Goal: Task Accomplishment & Management: Use online tool/utility

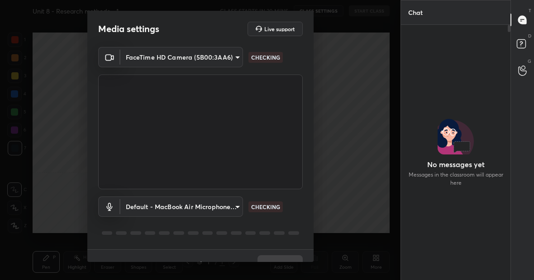
scroll to position [231, 107]
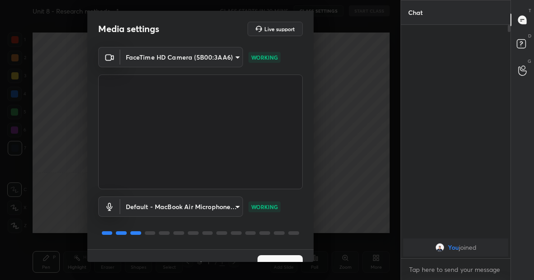
click at [278, 257] on button "Next" at bounding box center [279, 265] width 45 height 18
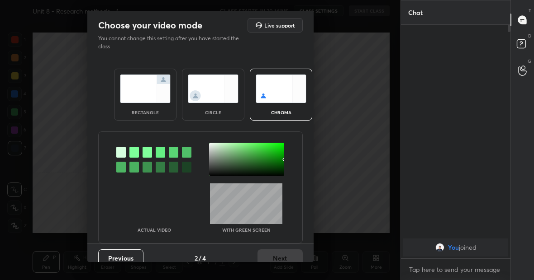
click at [132, 89] on img at bounding box center [145, 89] width 51 height 28
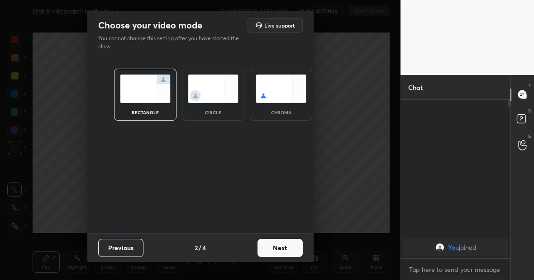
click at [269, 247] on button "Next" at bounding box center [279, 248] width 45 height 18
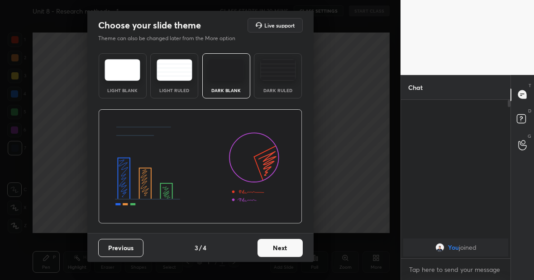
click at [269, 247] on button "Next" at bounding box center [279, 248] width 45 height 18
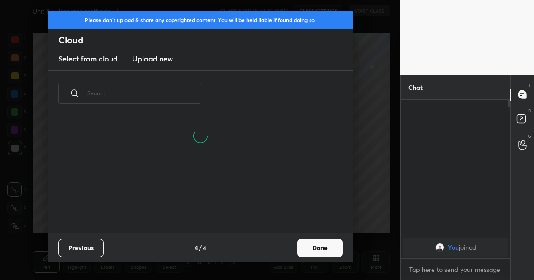
scroll to position [116, 290]
click at [153, 58] on h3 "Upload new" at bounding box center [152, 58] width 41 height 11
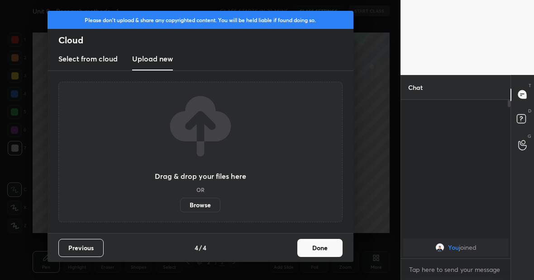
click at [196, 207] on label "Browse" at bounding box center [200, 205] width 40 height 14
click at [180, 207] on input "Browse" at bounding box center [180, 205] width 0 height 14
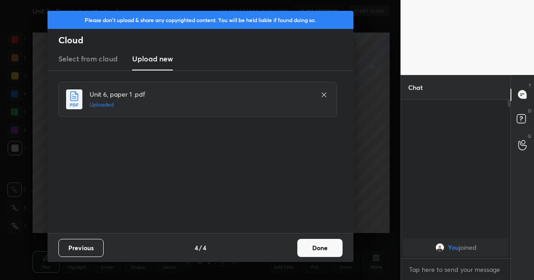
click at [327, 252] on button "Done" at bounding box center [319, 248] width 45 height 18
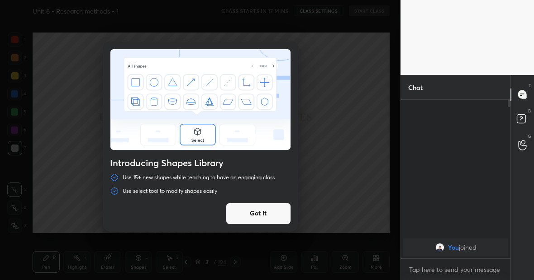
click at [266, 216] on button "Got it" at bounding box center [258, 214] width 65 height 22
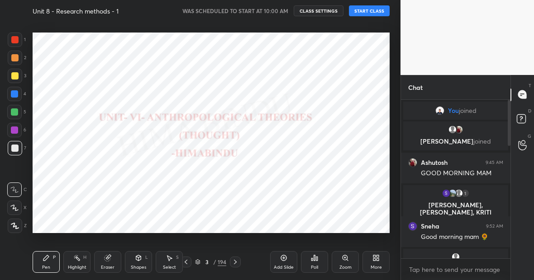
click at [376, 11] on button "START CLASS" at bounding box center [369, 10] width 41 height 11
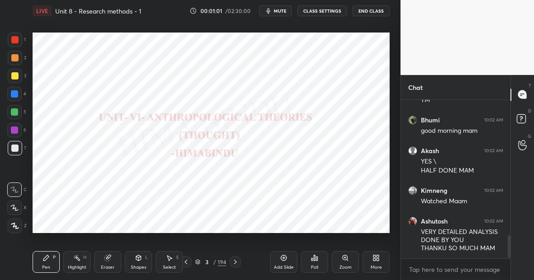
scroll to position [975, 0]
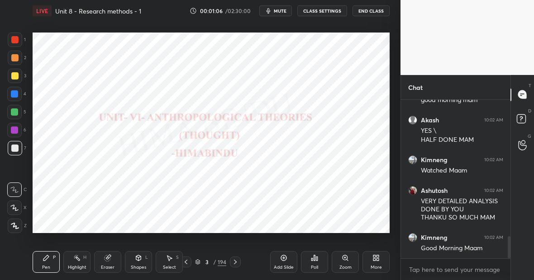
click at [222, 263] on div "194" at bounding box center [222, 262] width 9 height 8
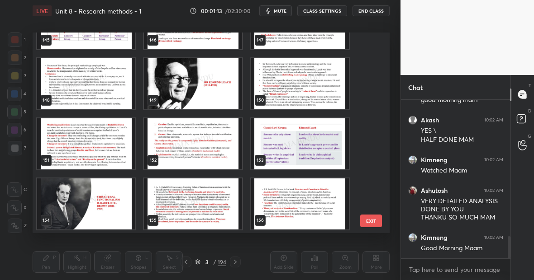
scroll to position [2916, 0]
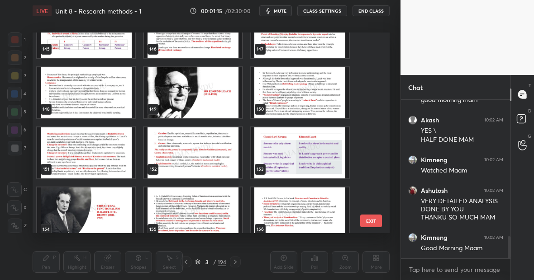
click at [96, 200] on img "grid" at bounding box center [86, 213] width 98 height 51
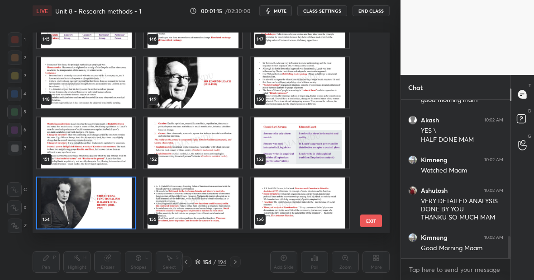
click at [96, 200] on img "grid" at bounding box center [86, 203] width 98 height 51
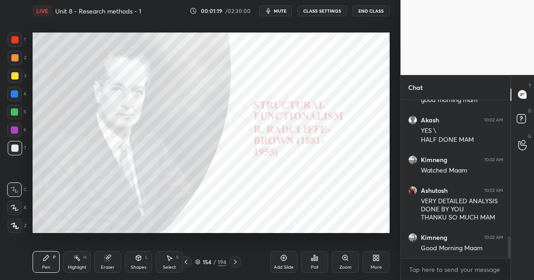
click at [16, 95] on div at bounding box center [14, 93] width 7 height 7
click at [235, 262] on icon at bounding box center [235, 262] width 7 height 7
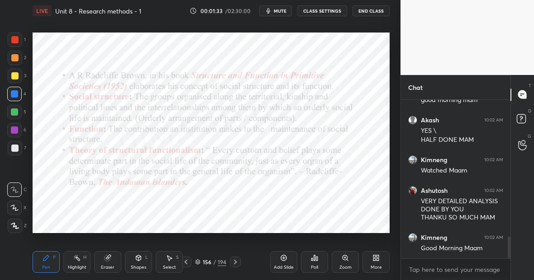
click at [290, 261] on div "Add Slide" at bounding box center [283, 262] width 27 height 22
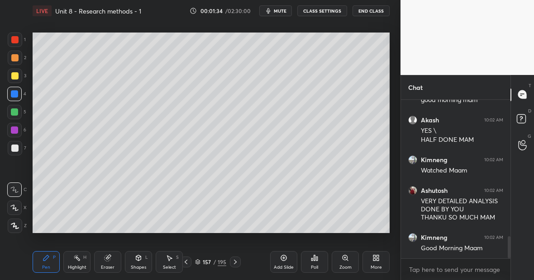
click at [16, 76] on div at bounding box center [14, 75] width 7 height 7
click at [16, 229] on div at bounding box center [15, 226] width 14 height 14
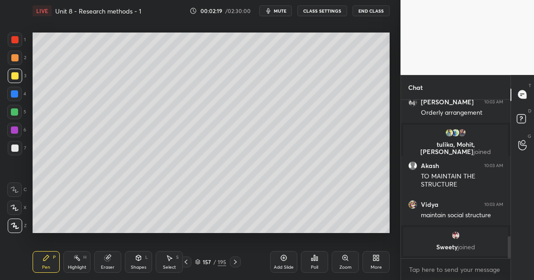
scroll to position [996, 0]
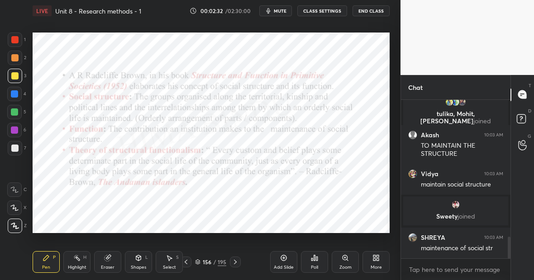
click at [19, 112] on div at bounding box center [14, 112] width 14 height 14
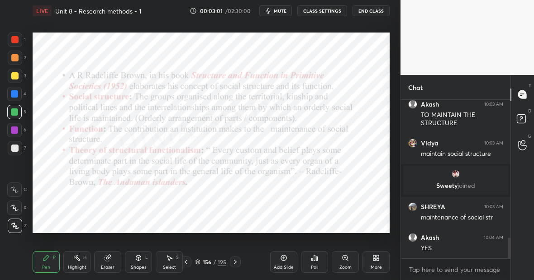
scroll to position [1058, 0]
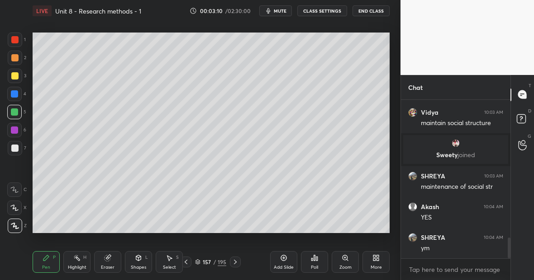
click at [17, 76] on div at bounding box center [14, 75] width 7 height 7
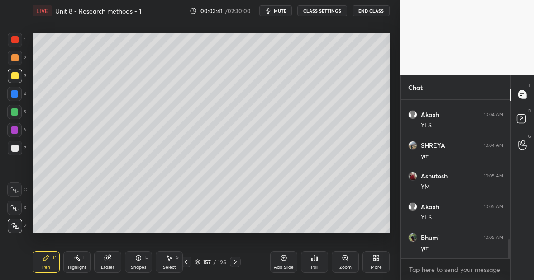
scroll to position [1181, 0]
click at [285, 23] on div "Setting up your live class Poll for secs No correct answer Start poll" at bounding box center [211, 133] width 364 height 223
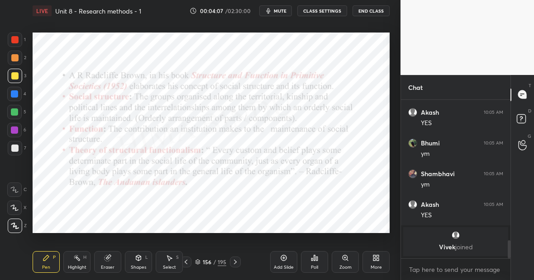
click at [16, 78] on div at bounding box center [15, 76] width 14 height 14
click at [17, 40] on div at bounding box center [14, 39] width 7 height 7
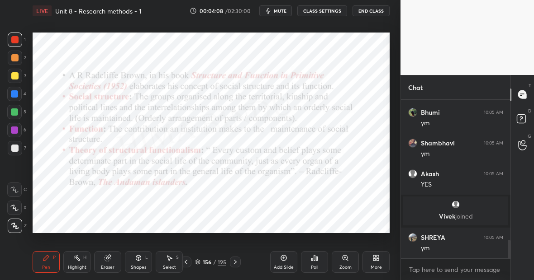
scroll to position [1189, 0]
click at [13, 95] on div at bounding box center [14, 93] width 7 height 7
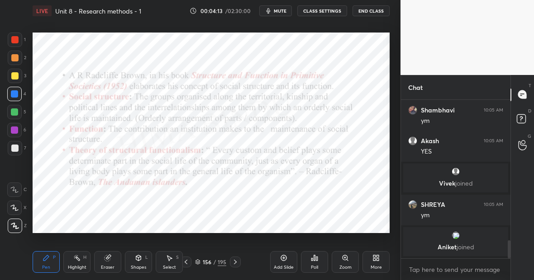
click at [111, 261] on div "Eraser" at bounding box center [107, 262] width 27 height 22
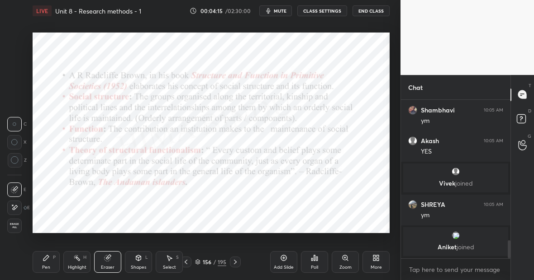
click at [13, 204] on icon at bounding box center [14, 208] width 7 height 8
click at [46, 262] on div "Pen P" at bounding box center [46, 262] width 27 height 22
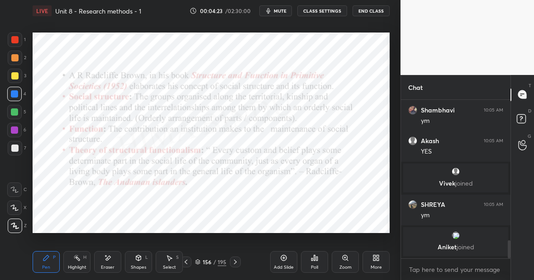
click at [112, 260] on div "Eraser" at bounding box center [107, 262] width 27 height 22
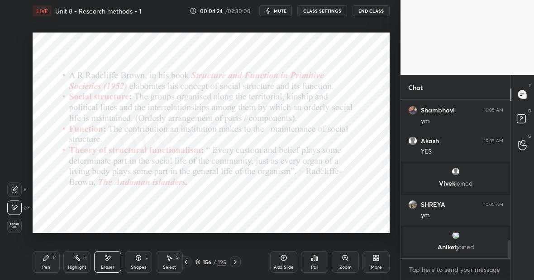
click at [48, 261] on div "Pen P" at bounding box center [46, 262] width 27 height 22
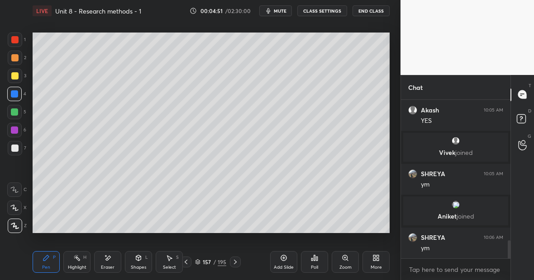
scroll to position [1220, 0]
click at [15, 113] on div at bounding box center [14, 112] width 7 height 7
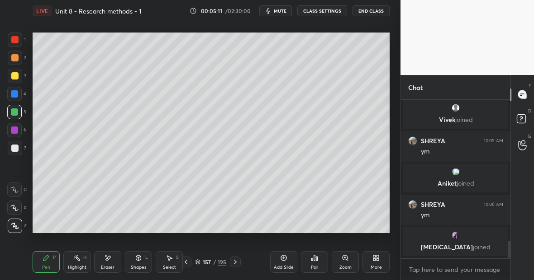
scroll to position [1251, 0]
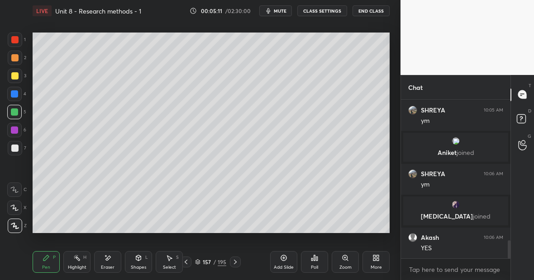
click at [109, 261] on icon at bounding box center [107, 259] width 7 height 8
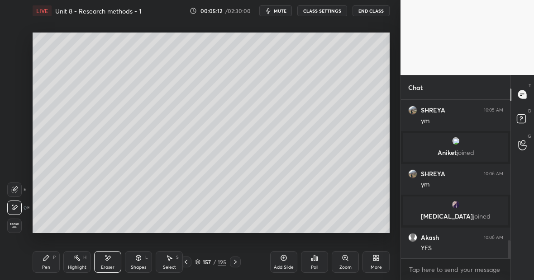
click at [138, 262] on div "Shapes L" at bounding box center [138, 262] width 27 height 22
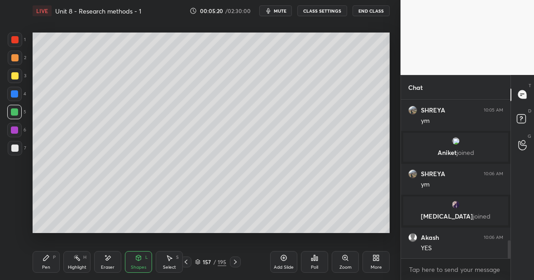
click at [50, 258] on div "Pen P" at bounding box center [46, 262] width 27 height 22
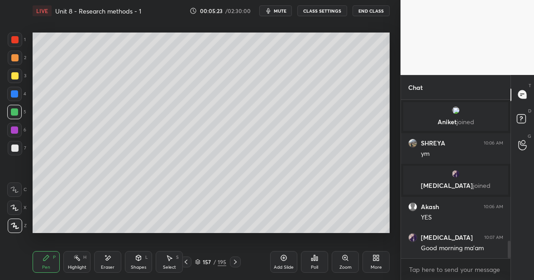
click at [15, 77] on div at bounding box center [14, 75] width 7 height 7
click at [76, 262] on div "Highlight H" at bounding box center [76, 262] width 27 height 22
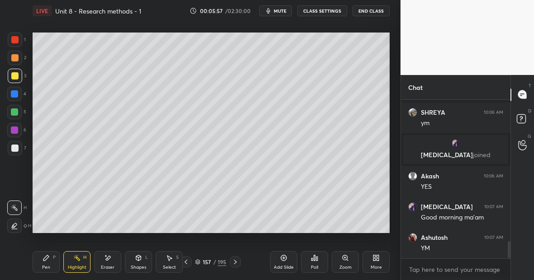
click at [289, 260] on div "Add Slide" at bounding box center [283, 262] width 27 height 22
click at [53, 259] on div "Pen P" at bounding box center [46, 262] width 27 height 22
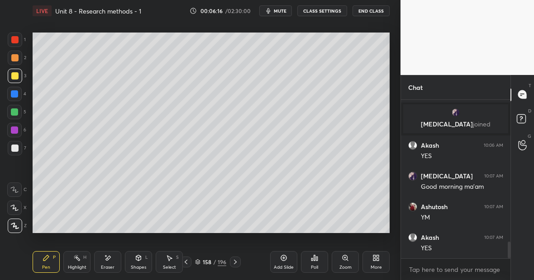
click at [18, 110] on div at bounding box center [14, 112] width 14 height 14
click at [15, 40] on div at bounding box center [14, 39] width 7 height 7
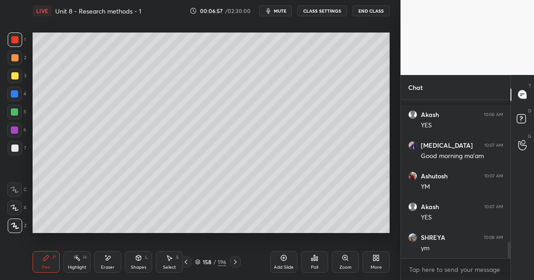
click at [16, 78] on div at bounding box center [14, 75] width 7 height 7
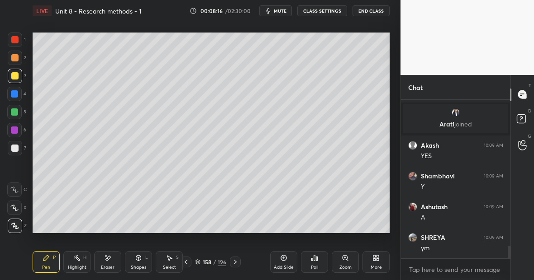
scroll to position [1851, 0]
click at [19, 114] on div at bounding box center [14, 112] width 14 height 14
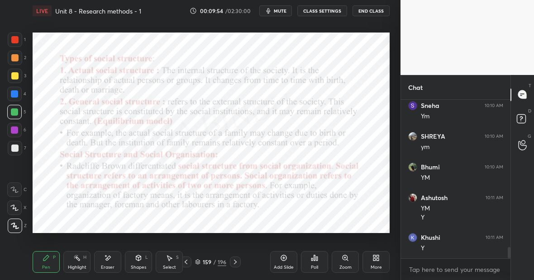
scroll to position [2106, 0]
click at [81, 263] on div "Highlight H" at bounding box center [76, 262] width 27 height 22
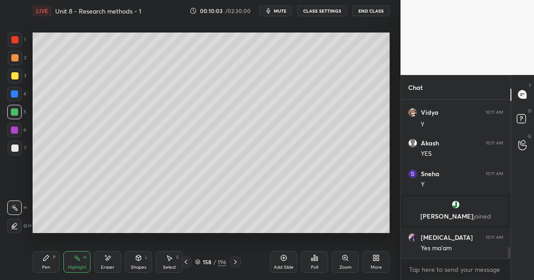
scroll to position [2059, 0]
click at [14, 78] on div at bounding box center [14, 75] width 7 height 7
click at [54, 250] on div "Pen P Highlight H Eraser Shapes L Select S 158 / 196 Add Slide Poll Zoom More" at bounding box center [211, 262] width 357 height 36
click at [54, 262] on div "Pen P" at bounding box center [46, 262] width 27 height 22
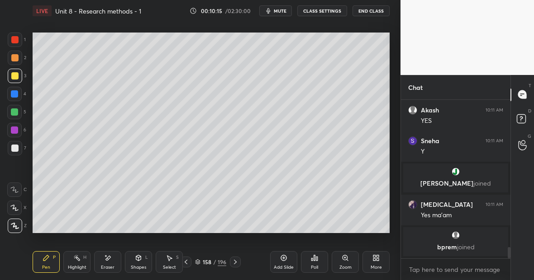
click at [20, 39] on div at bounding box center [15, 40] width 14 height 14
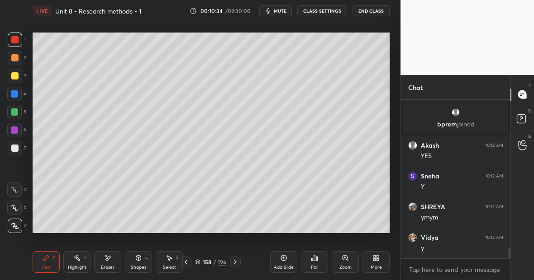
scroll to position [2228, 0]
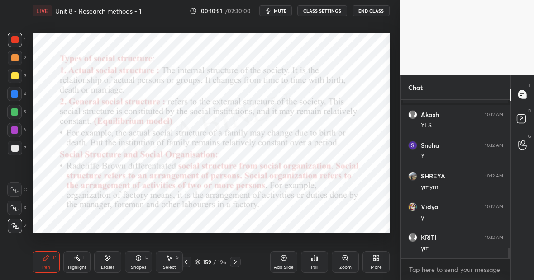
click at [19, 114] on div at bounding box center [14, 112] width 14 height 14
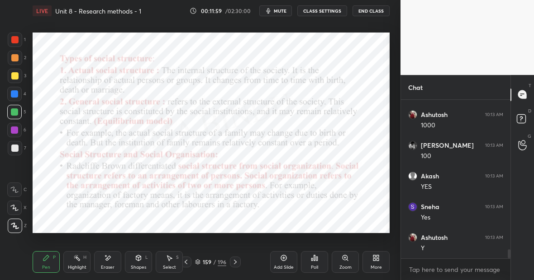
scroll to position [2597, 0]
click at [109, 261] on div "Eraser" at bounding box center [107, 262] width 27 height 22
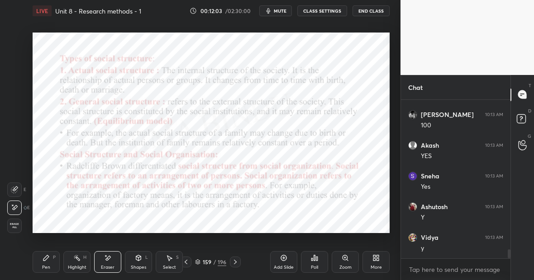
click at [48, 266] on div "Pen" at bounding box center [46, 268] width 8 height 5
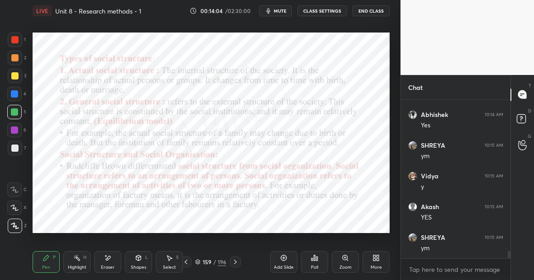
scroll to position [3313, 0]
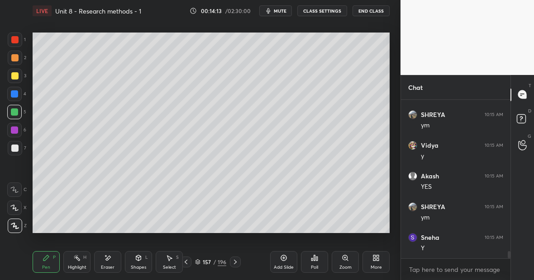
click at [16, 78] on div at bounding box center [14, 75] width 7 height 7
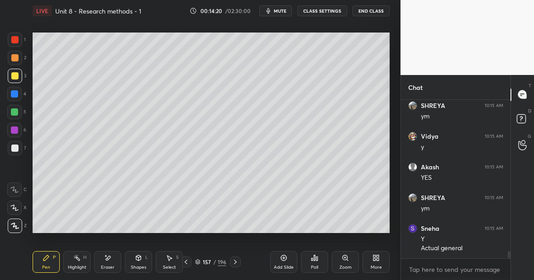
click at [19, 111] on div at bounding box center [14, 112] width 14 height 14
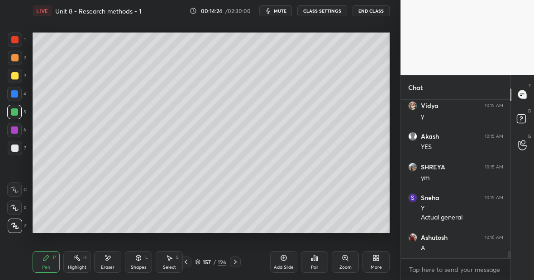
click at [16, 40] on div at bounding box center [14, 39] width 7 height 7
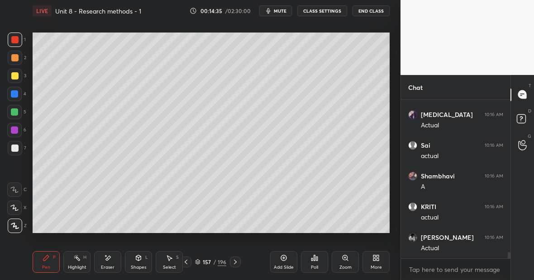
scroll to position [3753, 0]
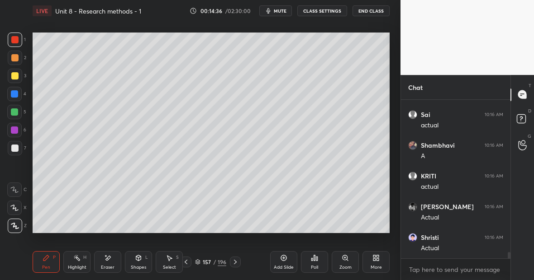
click at [110, 260] on icon at bounding box center [107, 259] width 7 height 8
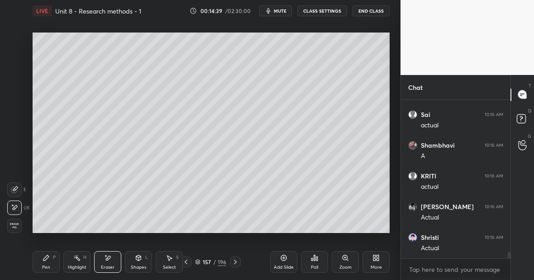
click at [50, 260] on div "Pen P" at bounding box center [46, 262] width 27 height 22
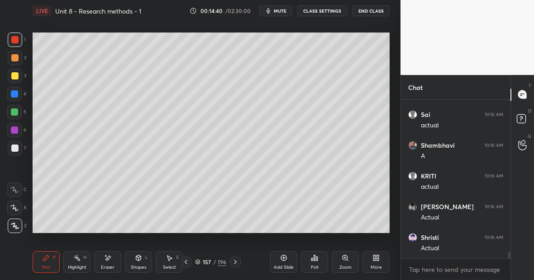
click at [80, 259] on div "Highlight H" at bounding box center [76, 262] width 27 height 22
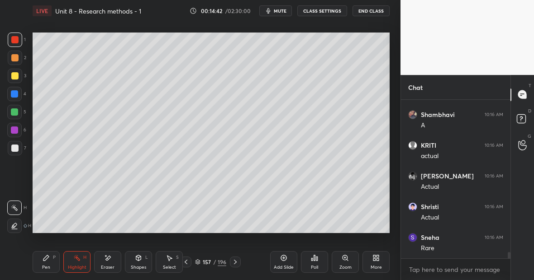
click at [108, 261] on icon at bounding box center [107, 259] width 7 height 8
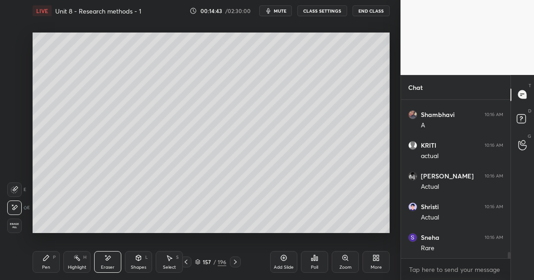
click at [49, 265] on div "Pen P" at bounding box center [46, 262] width 27 height 22
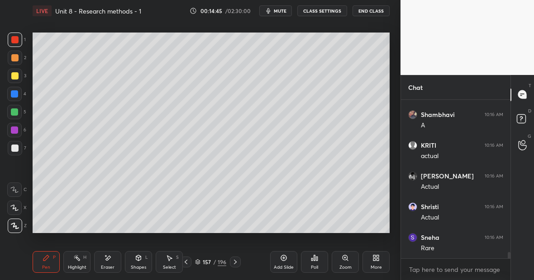
click at [111, 261] on div "Eraser" at bounding box center [107, 262] width 27 height 22
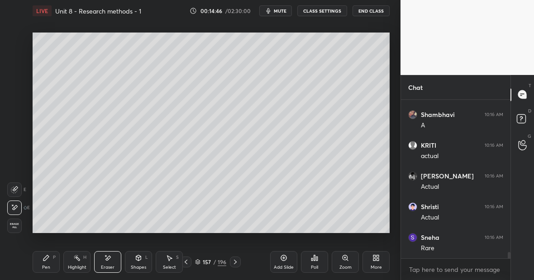
scroll to position [3814, 0]
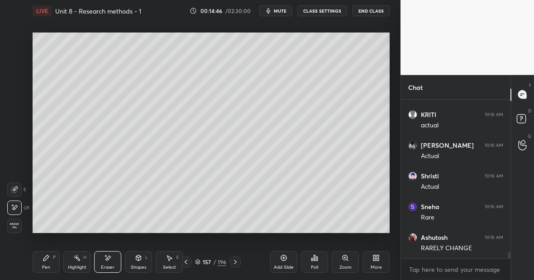
click at [48, 261] on div "Pen P" at bounding box center [46, 262] width 27 height 22
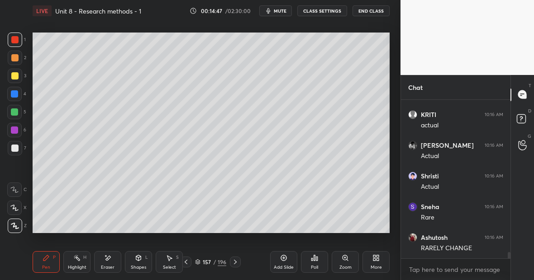
click at [16, 78] on div at bounding box center [14, 75] width 7 height 7
click at [108, 266] on div "Eraser" at bounding box center [108, 268] width 14 height 5
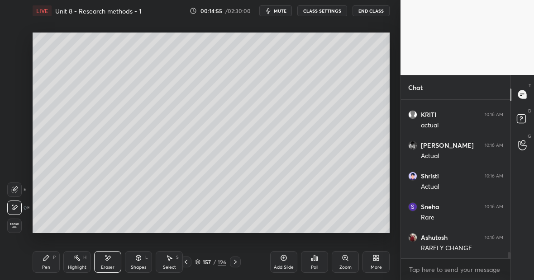
click at [51, 264] on div "Pen P" at bounding box center [46, 262] width 27 height 22
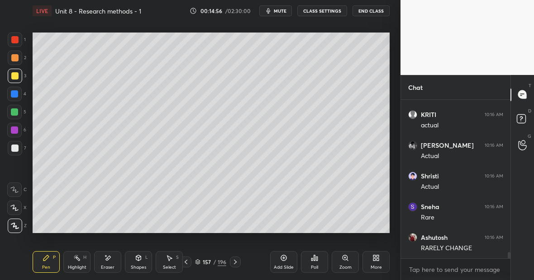
click at [18, 41] on div at bounding box center [15, 40] width 14 height 14
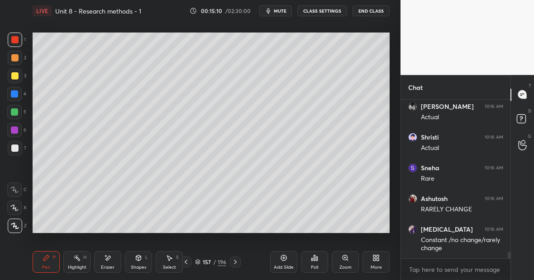
click at [17, 79] on div at bounding box center [15, 76] width 14 height 14
click at [15, 113] on div at bounding box center [14, 112] width 7 height 7
click at [112, 263] on div "Eraser" at bounding box center [107, 262] width 27 height 22
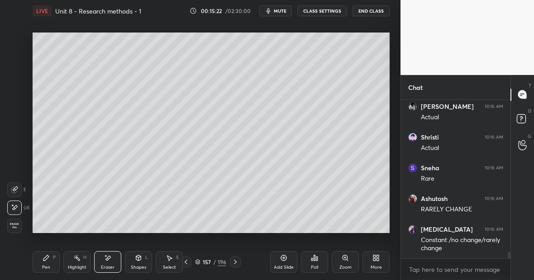
click at [47, 263] on div "Pen P" at bounding box center [46, 262] width 27 height 22
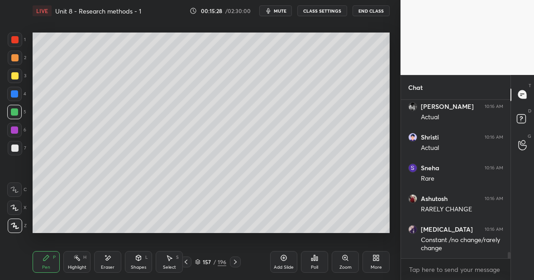
click at [110, 257] on icon at bounding box center [107, 259] width 7 height 8
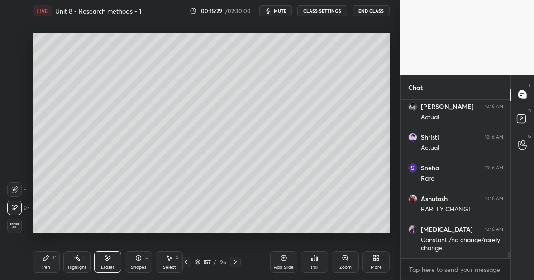
click at [45, 269] on div "Pen P" at bounding box center [46, 262] width 27 height 22
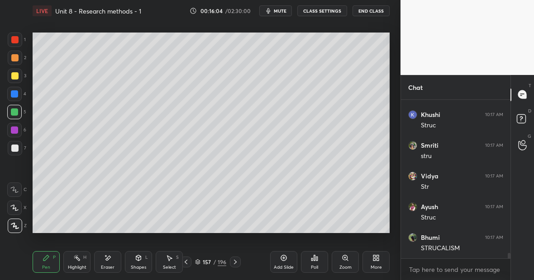
scroll to position [4315, 0]
click at [114, 266] on div "Eraser" at bounding box center [107, 262] width 27 height 22
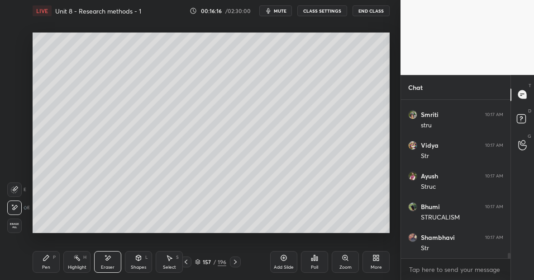
click at [45, 269] on div "Pen" at bounding box center [46, 268] width 8 height 5
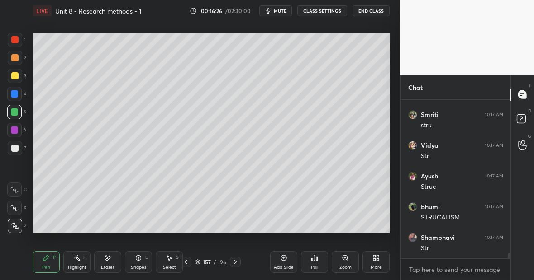
click at [112, 263] on div "Eraser" at bounding box center [107, 262] width 27 height 22
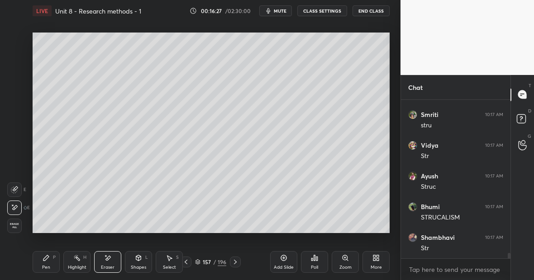
click at [49, 268] on div "Pen" at bounding box center [46, 268] width 8 height 5
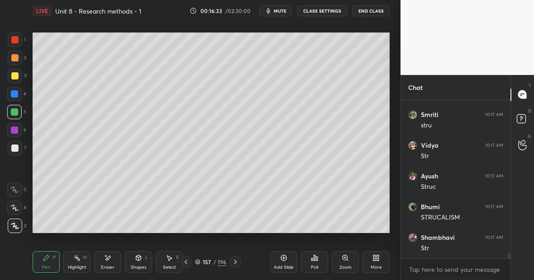
click at [16, 39] on div at bounding box center [14, 39] width 7 height 7
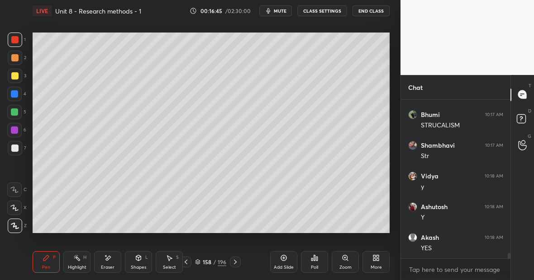
scroll to position [4468, 0]
click at [17, 77] on div at bounding box center [15, 76] width 14 height 14
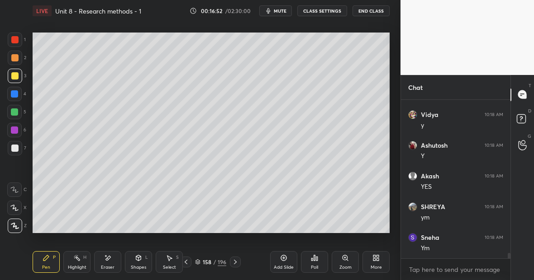
click at [18, 40] on div at bounding box center [14, 39] width 7 height 7
click at [14, 80] on div at bounding box center [15, 76] width 14 height 14
click at [18, 93] on div at bounding box center [14, 94] width 14 height 14
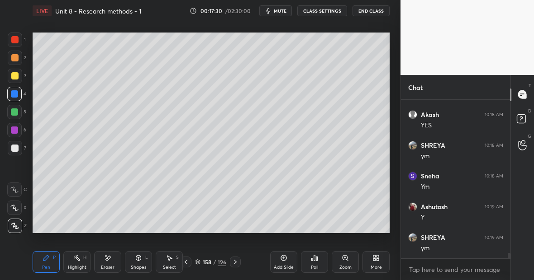
scroll to position [4561, 0]
click at [71, 265] on div "Highlight H" at bounding box center [76, 262] width 27 height 22
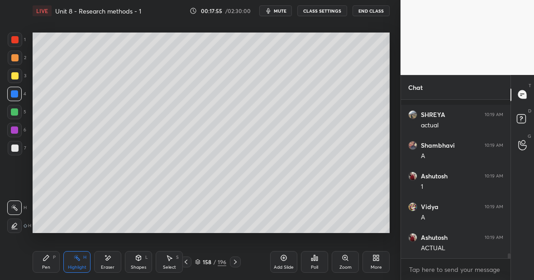
scroll to position [4868, 0]
click at [47, 260] on icon at bounding box center [46, 258] width 7 height 7
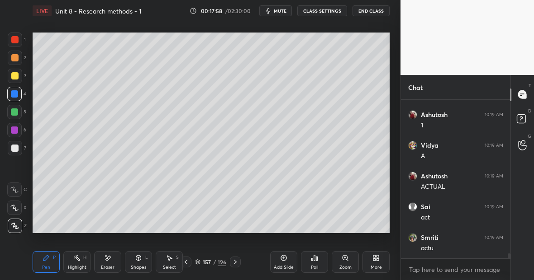
click at [18, 78] on div at bounding box center [15, 76] width 14 height 14
click at [79, 266] on div "Highlight" at bounding box center [77, 268] width 19 height 5
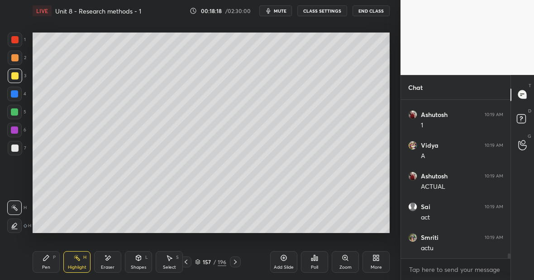
scroll to position [4899, 0]
click at [16, 40] on div at bounding box center [14, 39] width 7 height 7
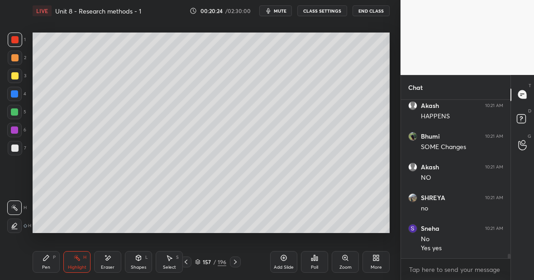
scroll to position [5550, 0]
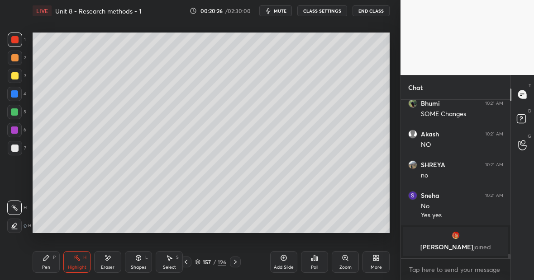
click at [51, 259] on div "Pen P" at bounding box center [46, 262] width 27 height 22
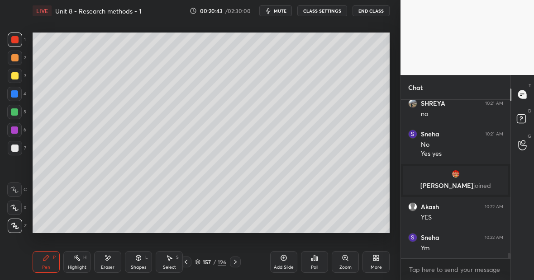
scroll to position [4699, 0]
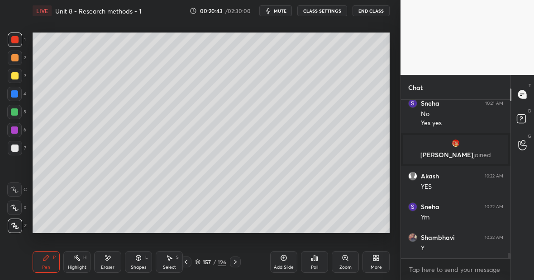
click at [17, 80] on div at bounding box center [15, 76] width 14 height 14
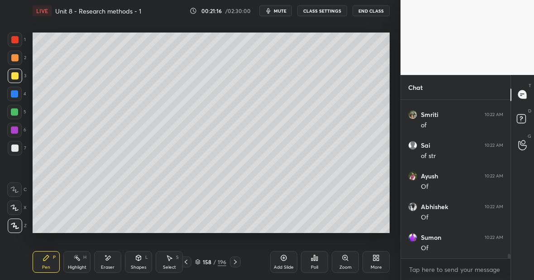
scroll to position [5191, 0]
click at [17, 41] on div at bounding box center [14, 39] width 7 height 7
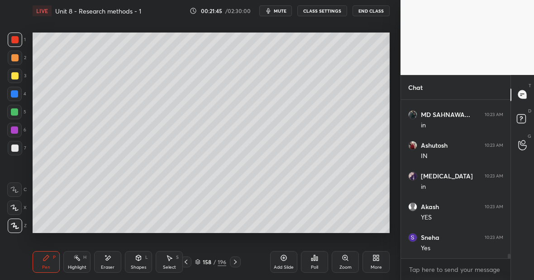
scroll to position [5560, 0]
click at [85, 267] on div "Highlight" at bounding box center [77, 268] width 19 height 5
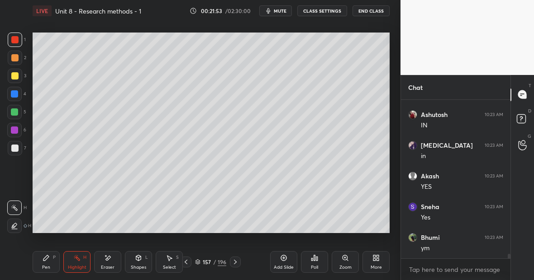
click at [46, 261] on icon at bounding box center [46, 258] width 7 height 7
click at [74, 260] on icon at bounding box center [76, 258] width 7 height 7
click at [53, 260] on div "P" at bounding box center [54, 258] width 3 height 5
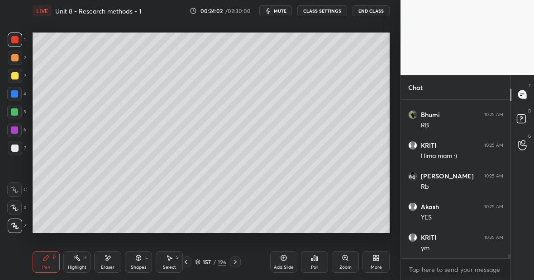
scroll to position [6337, 0]
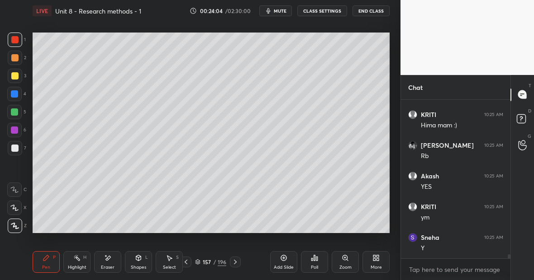
click at [109, 266] on div "Eraser" at bounding box center [108, 268] width 14 height 5
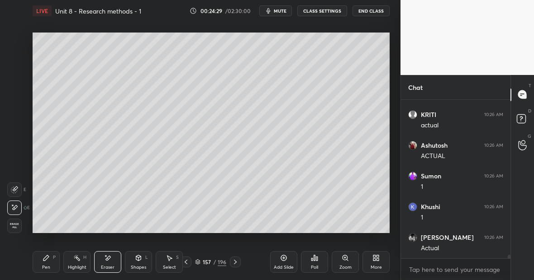
scroll to position [6737, 0]
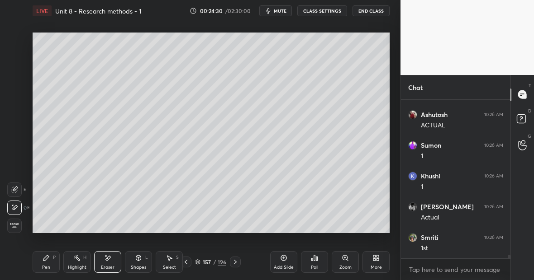
click at [57, 258] on div "Pen P" at bounding box center [46, 262] width 27 height 22
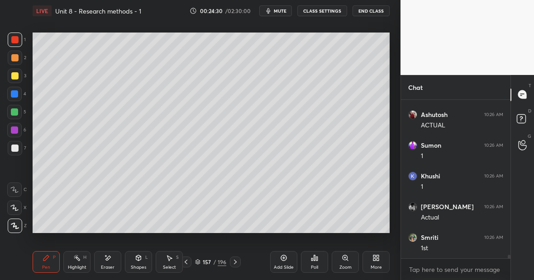
scroll to position [6768, 0]
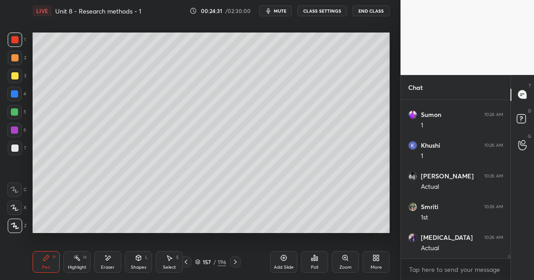
click at [16, 78] on div at bounding box center [14, 75] width 7 height 7
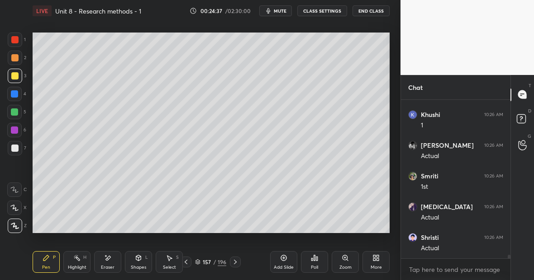
click at [78, 261] on div "Highlight H" at bounding box center [76, 262] width 27 height 22
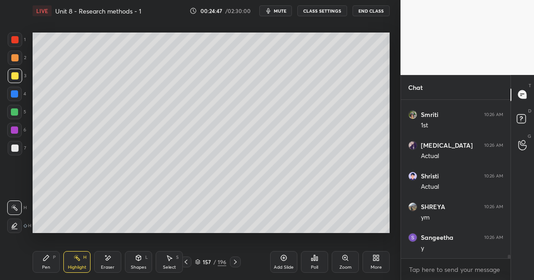
scroll to position [6891, 0]
click at [107, 269] on div "Eraser" at bounding box center [108, 268] width 14 height 5
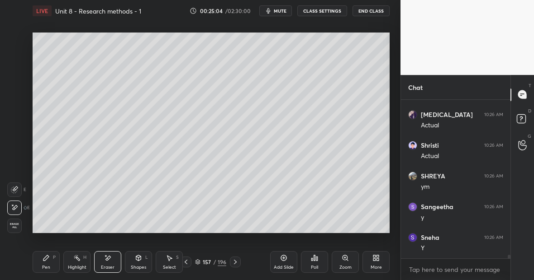
scroll to position [6921, 0]
click at [46, 262] on div "Pen P" at bounding box center [46, 262] width 27 height 22
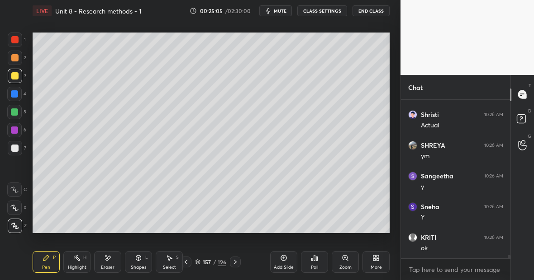
click at [19, 39] on div at bounding box center [15, 40] width 14 height 14
click at [15, 151] on div at bounding box center [14, 148] width 7 height 7
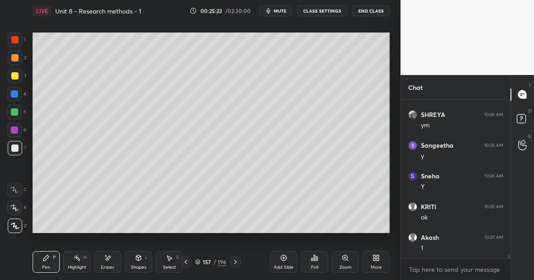
click at [76, 259] on div "Highlight H" at bounding box center [76, 262] width 27 height 22
click at [77, 259] on rect at bounding box center [78, 259] width 5 height 5
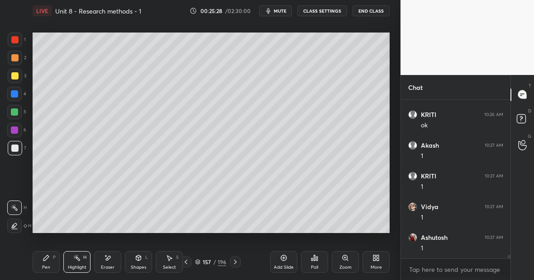
scroll to position [7075, 0]
click at [47, 257] on icon at bounding box center [46, 258] width 7 height 7
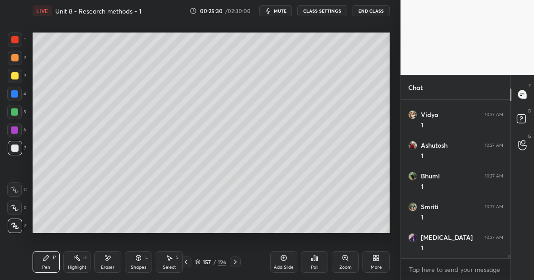
scroll to position [7167, 0]
click at [16, 42] on div at bounding box center [14, 39] width 7 height 7
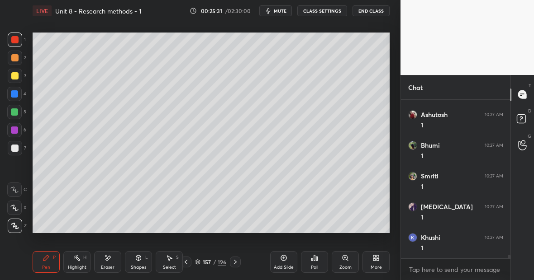
scroll to position [7198, 0]
click at [17, 150] on div at bounding box center [14, 148] width 7 height 7
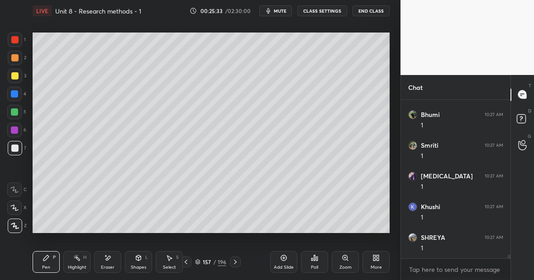
scroll to position [7229, 0]
click at [111, 263] on div "Eraser" at bounding box center [107, 262] width 27 height 22
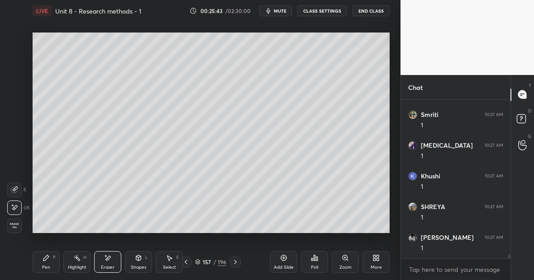
scroll to position [7262, 0]
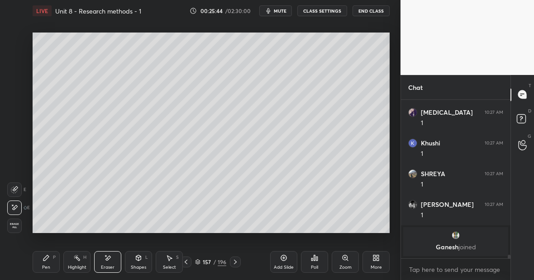
click at [50, 262] on div "Pen P" at bounding box center [46, 262] width 27 height 22
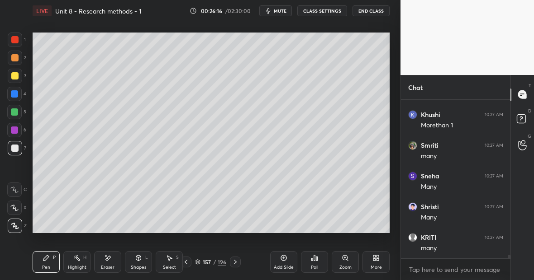
scroll to position [6826, 0]
click at [15, 113] on div at bounding box center [14, 112] width 7 height 7
click at [109, 260] on icon at bounding box center [107, 259] width 7 height 8
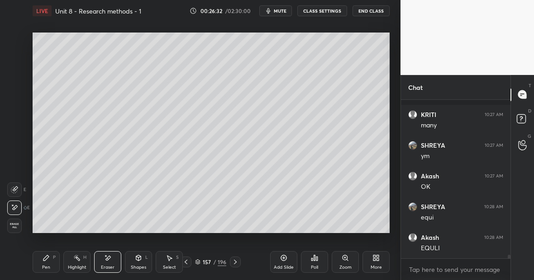
scroll to position [6979, 0]
click at [49, 252] on div "Pen P" at bounding box center [46, 262] width 27 height 22
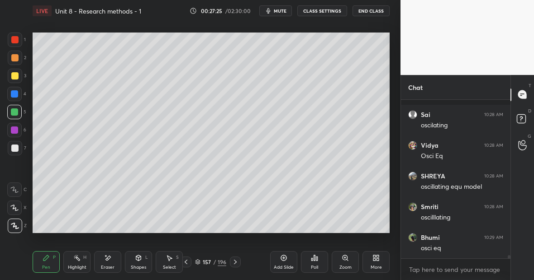
scroll to position [7818, 0]
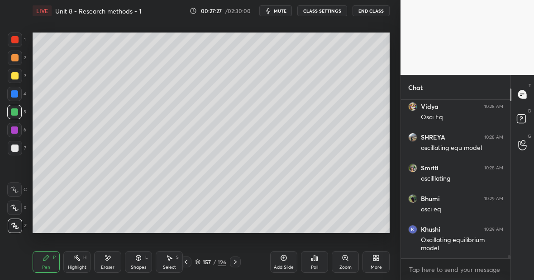
click at [80, 266] on div "Highlight" at bounding box center [77, 268] width 19 height 5
click at [235, 263] on icon at bounding box center [235, 262] width 3 height 5
click at [18, 77] on div at bounding box center [14, 75] width 7 height 7
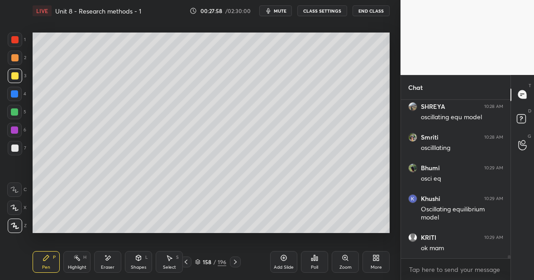
scroll to position [7879, 0]
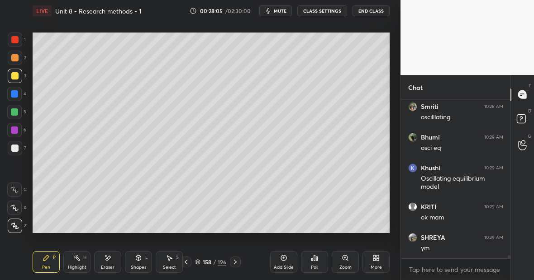
click at [18, 100] on div at bounding box center [14, 94] width 14 height 14
click at [16, 111] on div at bounding box center [14, 112] width 7 height 7
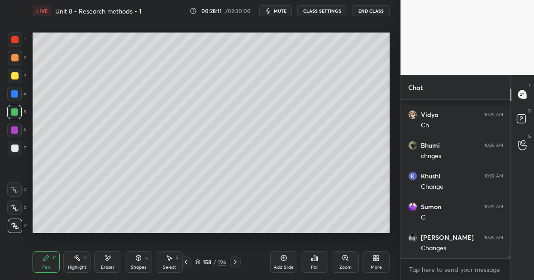
scroll to position [8279, 0]
click at [17, 77] on div at bounding box center [14, 75] width 7 height 7
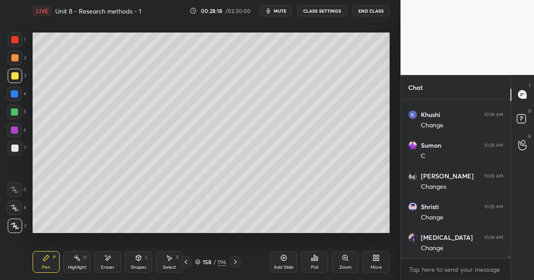
click at [17, 96] on div at bounding box center [14, 94] width 14 height 14
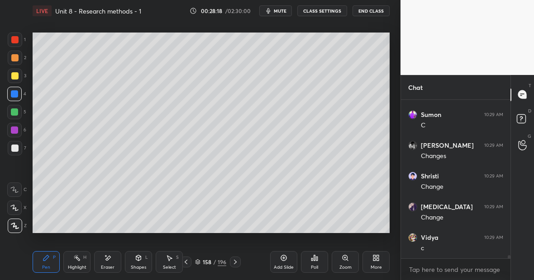
click at [20, 112] on div at bounding box center [14, 112] width 14 height 14
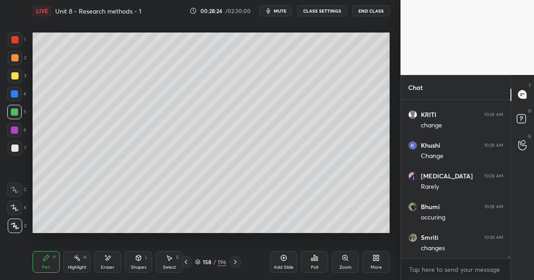
scroll to position [8618, 0]
click at [17, 39] on div at bounding box center [14, 39] width 7 height 7
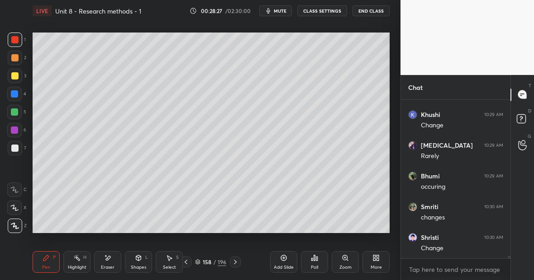
scroll to position [8648, 0]
click at [17, 112] on div at bounding box center [14, 112] width 7 height 7
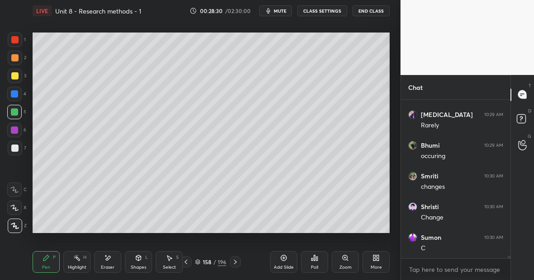
scroll to position [8679, 0]
click at [110, 268] on div "Eraser" at bounding box center [108, 268] width 14 height 5
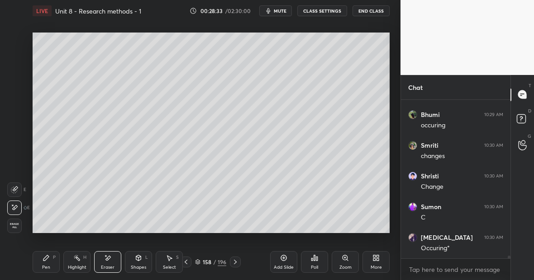
click at [41, 272] on div "Pen P Highlight H Eraser Shapes L Select S 158 / 196 Add Slide Poll Zoom More" at bounding box center [211, 262] width 357 height 36
click at [53, 258] on div "Pen P" at bounding box center [46, 262] width 27 height 22
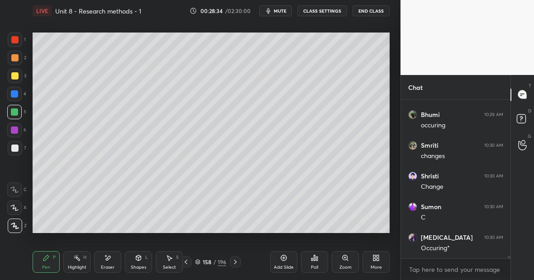
click at [18, 79] on div at bounding box center [14, 75] width 7 height 7
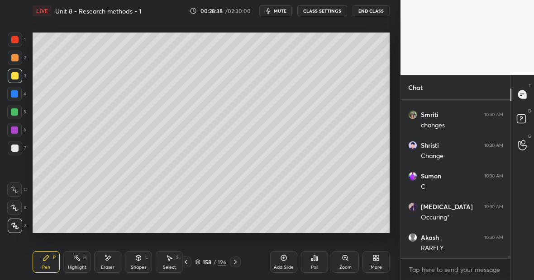
click at [14, 111] on div at bounding box center [14, 112] width 7 height 7
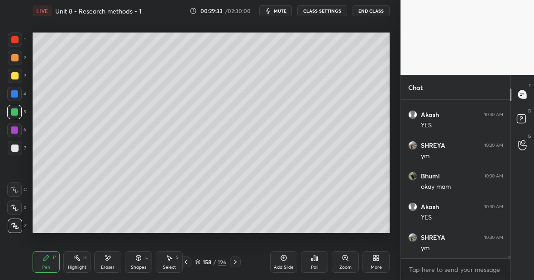
scroll to position [9325, 0]
click at [66, 267] on div "Highlight H" at bounding box center [76, 262] width 27 height 22
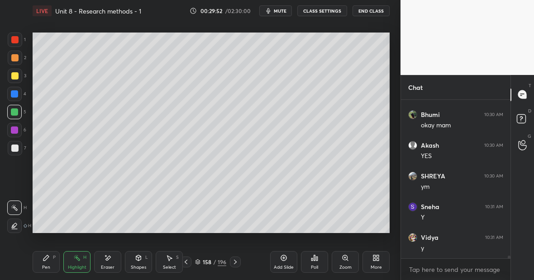
scroll to position [9387, 0]
click at [51, 256] on div "Pen P" at bounding box center [46, 262] width 27 height 22
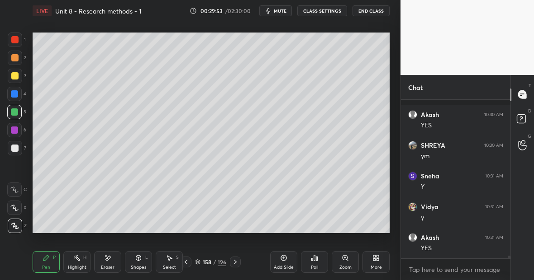
scroll to position [9448, 0]
click at [17, 77] on div at bounding box center [14, 75] width 7 height 7
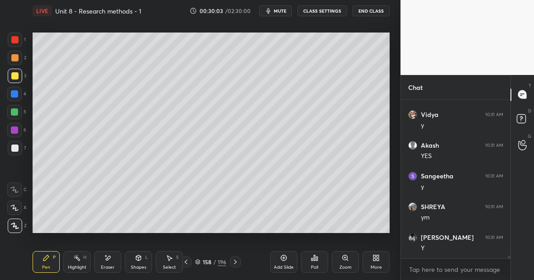
scroll to position [9510, 0]
click at [17, 117] on div at bounding box center [14, 112] width 14 height 14
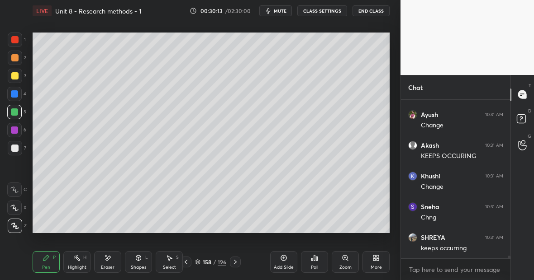
scroll to position [9786, 0]
click at [18, 78] on div at bounding box center [15, 76] width 14 height 14
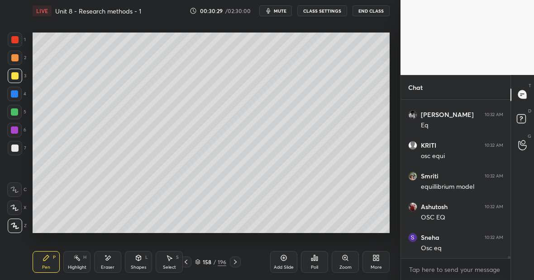
scroll to position [10371, 0]
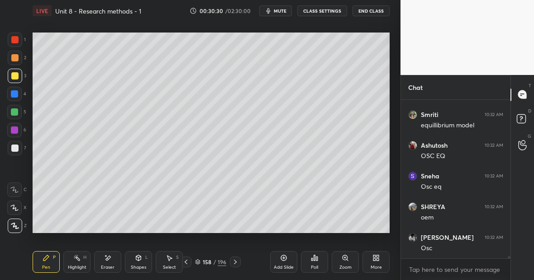
click at [16, 114] on div at bounding box center [14, 112] width 7 height 7
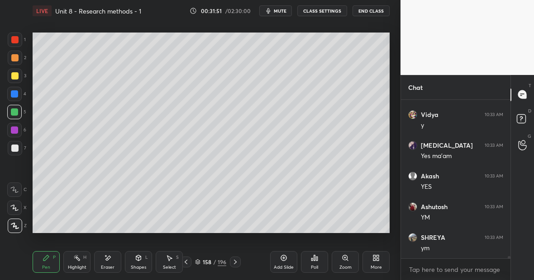
scroll to position [10771, 0]
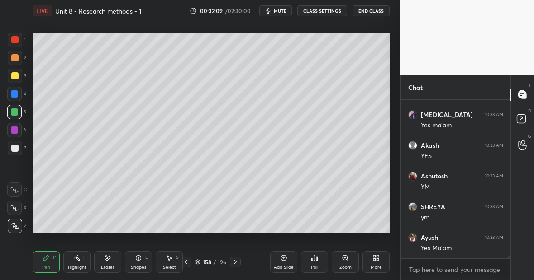
click at [17, 77] on div at bounding box center [14, 75] width 7 height 7
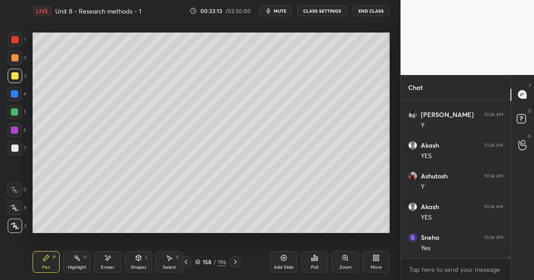
scroll to position [11324, 0]
click at [16, 39] on div at bounding box center [14, 39] width 7 height 7
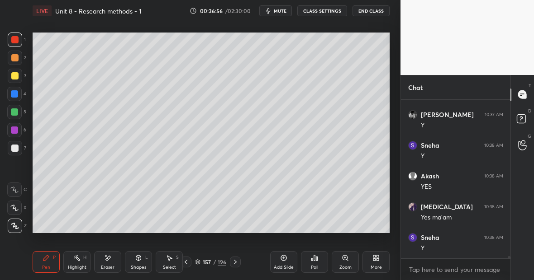
scroll to position [11234, 0]
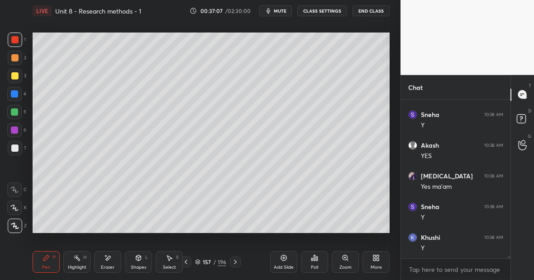
click at [77, 261] on div "Highlight H" at bounding box center [76, 262] width 27 height 22
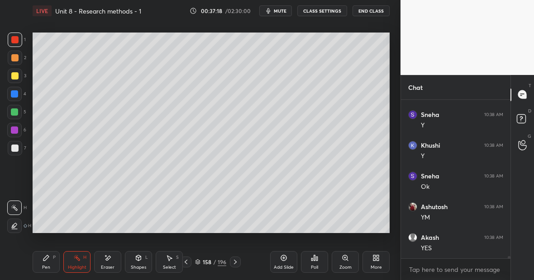
scroll to position [11357, 0]
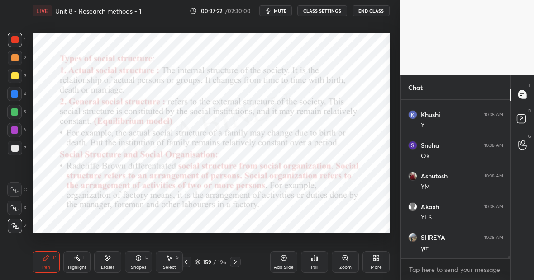
click at [19, 92] on div at bounding box center [14, 94] width 14 height 14
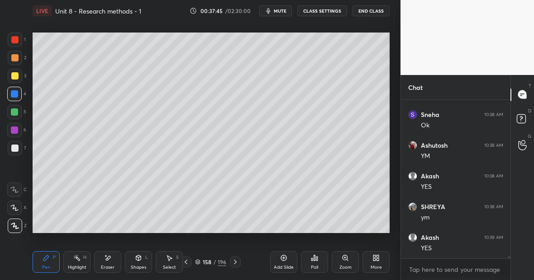
click at [16, 78] on div at bounding box center [14, 75] width 7 height 7
click at [16, 42] on div at bounding box center [14, 39] width 7 height 7
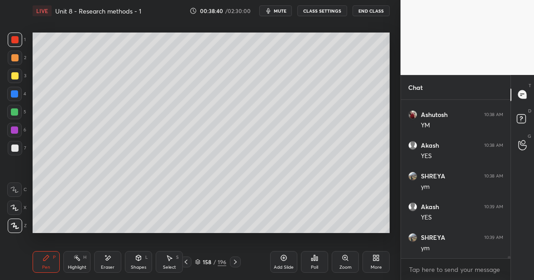
click at [14, 150] on div at bounding box center [14, 148] width 7 height 7
click at [109, 260] on div "Eraser" at bounding box center [107, 262] width 27 height 22
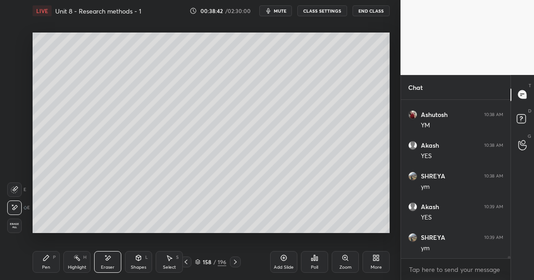
click at [53, 261] on div "Pen P" at bounding box center [46, 262] width 27 height 22
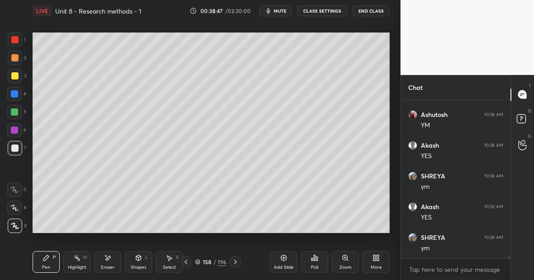
click at [16, 112] on div at bounding box center [14, 112] width 7 height 7
click at [15, 38] on div at bounding box center [14, 39] width 7 height 7
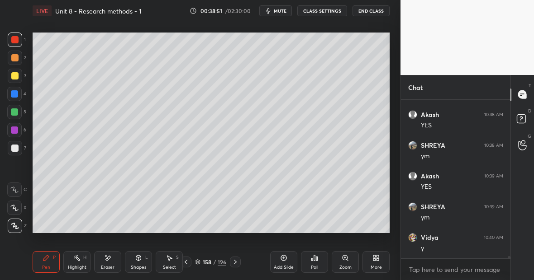
click at [16, 112] on div at bounding box center [14, 112] width 7 height 7
click at [14, 40] on div at bounding box center [14, 39] width 7 height 7
click at [14, 151] on div at bounding box center [14, 148] width 7 height 7
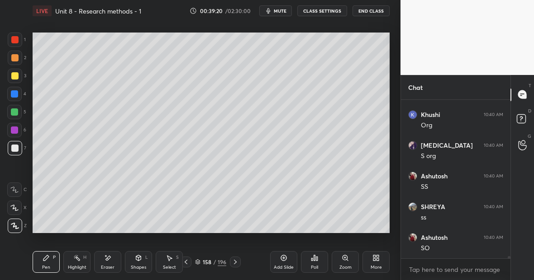
scroll to position [11889, 0]
click at [82, 256] on div "Highlight H" at bounding box center [76, 262] width 27 height 22
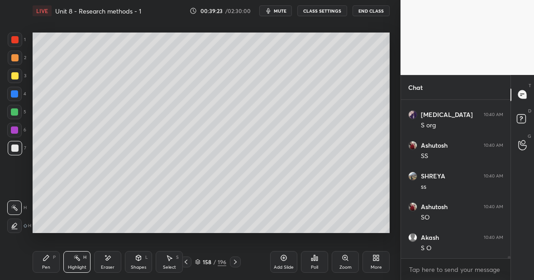
scroll to position [11920, 0]
click at [50, 264] on div "Pen P" at bounding box center [46, 262] width 27 height 22
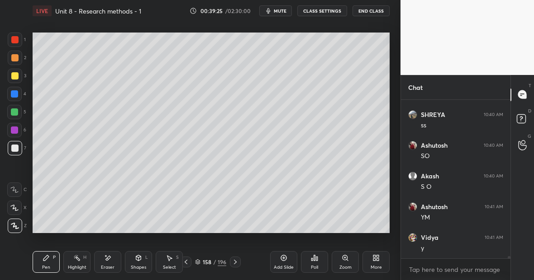
scroll to position [11981, 0]
click at [47, 267] on div "Pen" at bounding box center [46, 268] width 8 height 5
click at [46, 258] on icon at bounding box center [45, 258] width 5 height 5
click at [12, 40] on div at bounding box center [14, 39] width 7 height 7
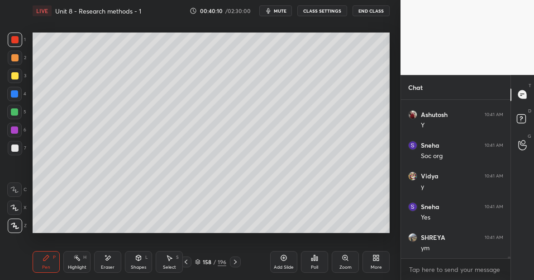
scroll to position [12258, 0]
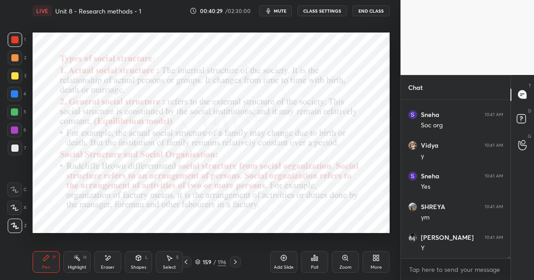
click at [14, 151] on div at bounding box center [14, 148] width 7 height 7
click at [15, 114] on div at bounding box center [14, 112] width 7 height 7
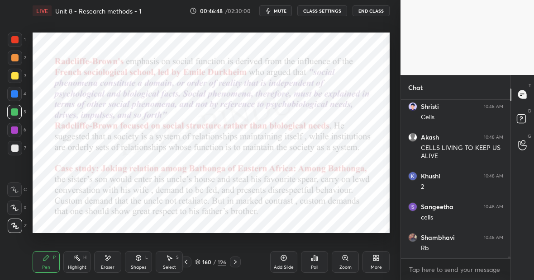
scroll to position [13791, 0]
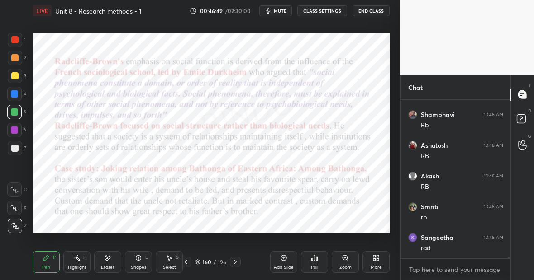
click at [289, 264] on div "Add Slide" at bounding box center [283, 262] width 27 height 22
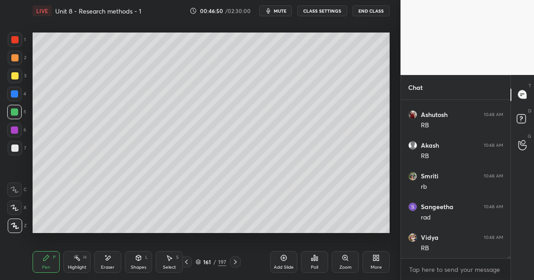
scroll to position [13853, 0]
click at [16, 77] on div at bounding box center [14, 75] width 7 height 7
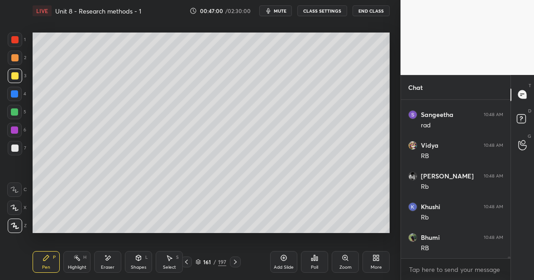
scroll to position [13945, 0]
click at [17, 114] on div at bounding box center [14, 112] width 7 height 7
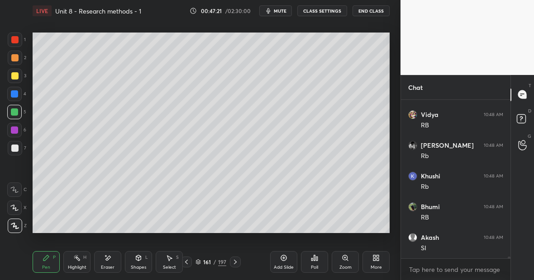
scroll to position [13954, 0]
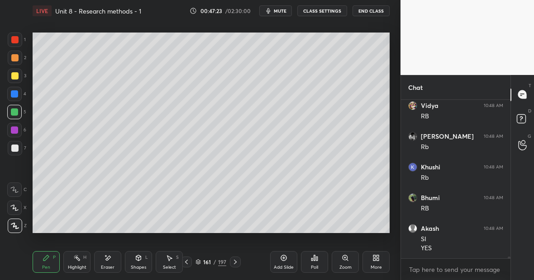
click at [109, 260] on icon at bounding box center [107, 259] width 7 height 8
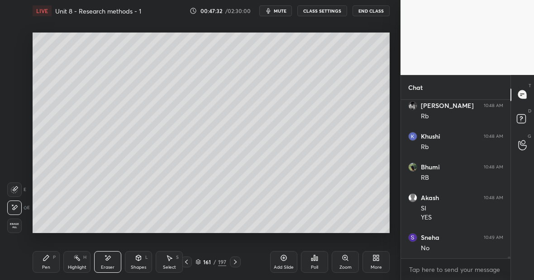
click at [51, 258] on div "Pen P" at bounding box center [46, 262] width 27 height 22
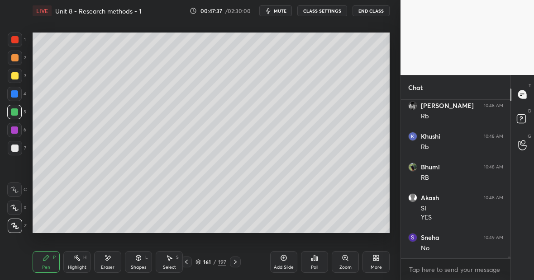
click at [111, 261] on div "Eraser" at bounding box center [107, 262] width 27 height 22
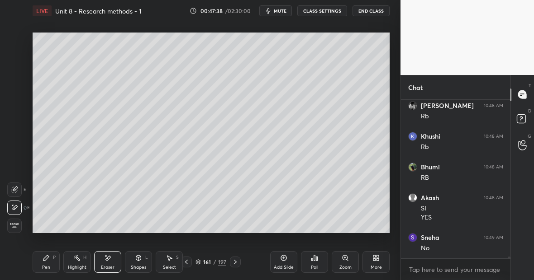
click at [47, 264] on div "Pen P" at bounding box center [46, 262] width 27 height 22
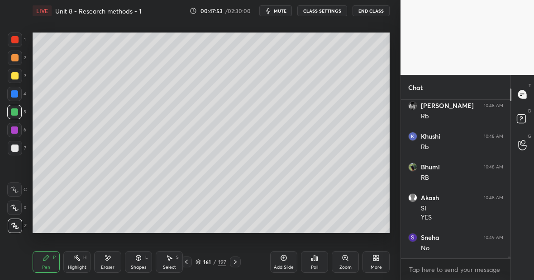
click at [16, 40] on div at bounding box center [14, 39] width 7 height 7
click at [16, 154] on div at bounding box center [15, 148] width 14 height 14
click at [388, 184] on div "Setting up your live class Poll for secs No correct answer Start poll" at bounding box center [211, 133] width 364 height 223
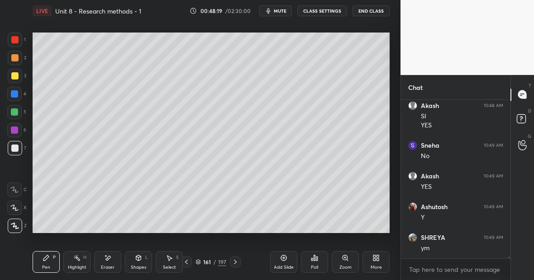
scroll to position [14108, 0]
click at [77, 258] on rect at bounding box center [78, 259] width 5 height 5
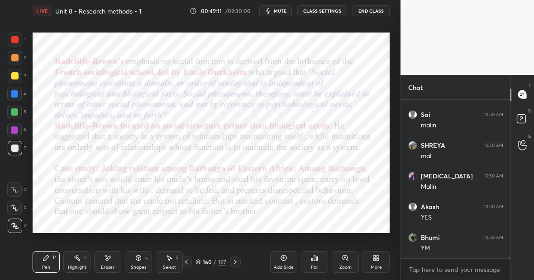
scroll to position [14508, 0]
click at [18, 97] on div at bounding box center [14, 94] width 14 height 14
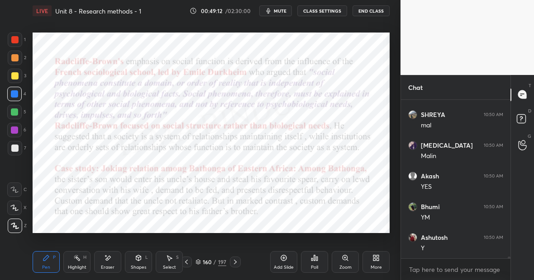
click at [19, 47] on div "1" at bounding box center [17, 42] width 18 height 18
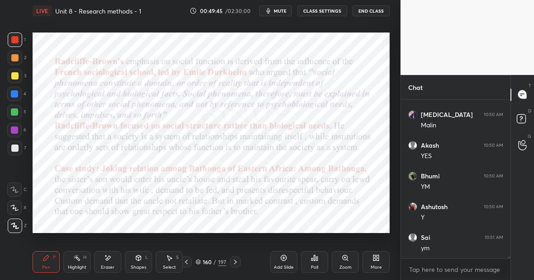
scroll to position [14569, 0]
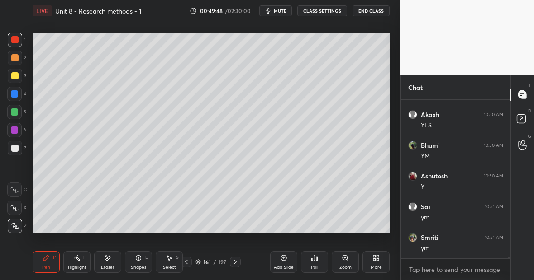
click at [81, 263] on div "Highlight H" at bounding box center [76, 262] width 27 height 22
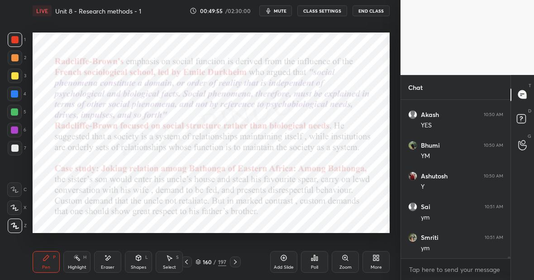
click at [15, 115] on div at bounding box center [14, 112] width 7 height 7
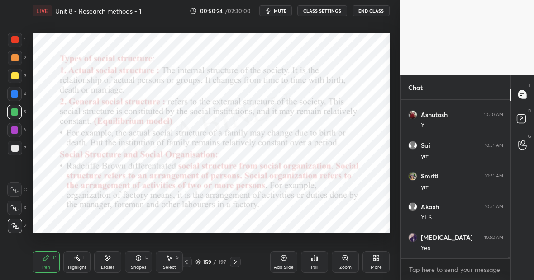
scroll to position [14662, 0]
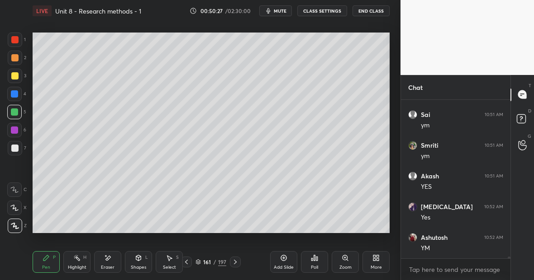
click at [85, 267] on div "Highlight H" at bounding box center [76, 262] width 27 height 22
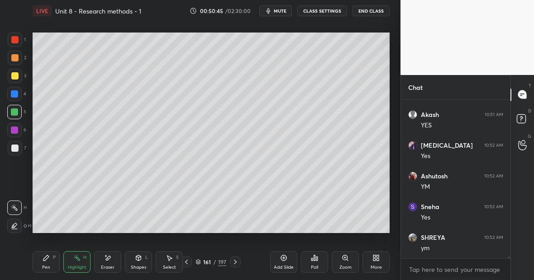
scroll to position [14754, 0]
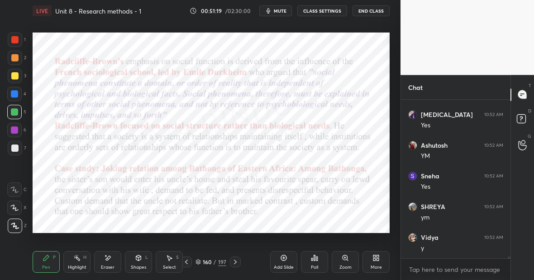
click at [15, 43] on div at bounding box center [14, 39] width 7 height 7
click at [15, 93] on div at bounding box center [14, 93] width 7 height 7
click at [285, 259] on icon at bounding box center [283, 258] width 7 height 7
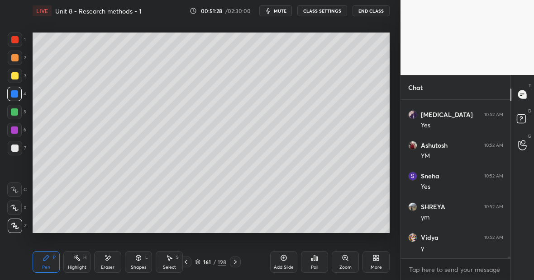
click at [14, 76] on div at bounding box center [14, 75] width 7 height 7
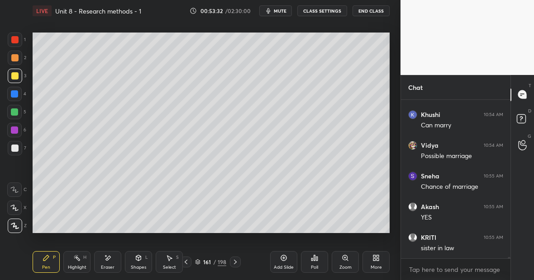
scroll to position [16587, 0]
click at [20, 149] on div at bounding box center [15, 148] width 14 height 14
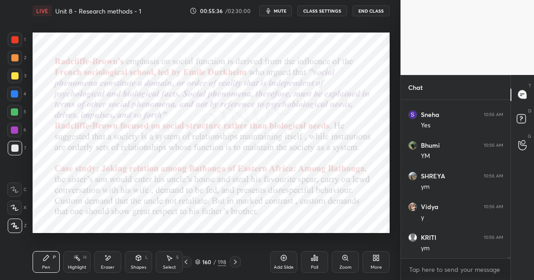
scroll to position [17509, 0]
click at [17, 114] on div at bounding box center [14, 112] width 14 height 14
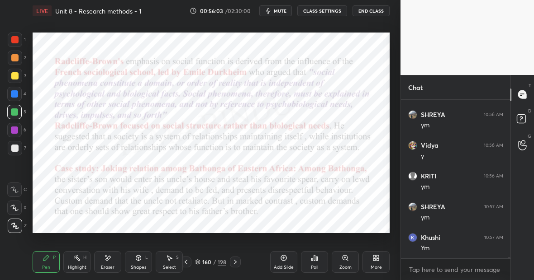
scroll to position [17571, 0]
click at [80, 263] on div "Highlight H" at bounding box center [76, 262] width 27 height 22
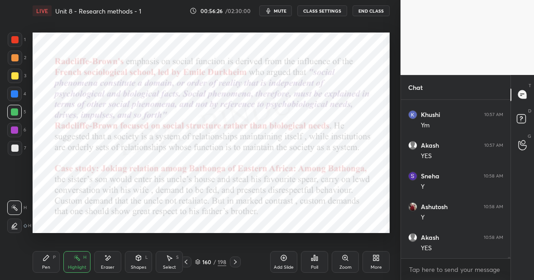
scroll to position [17694, 0]
click at [46, 266] on div "Pen" at bounding box center [46, 268] width 8 height 5
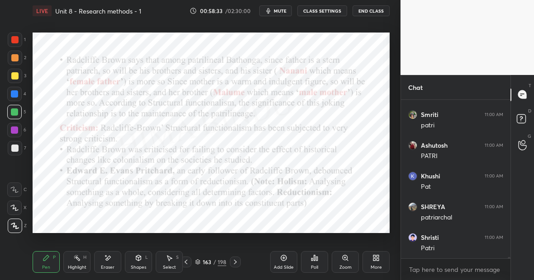
scroll to position [18379, 0]
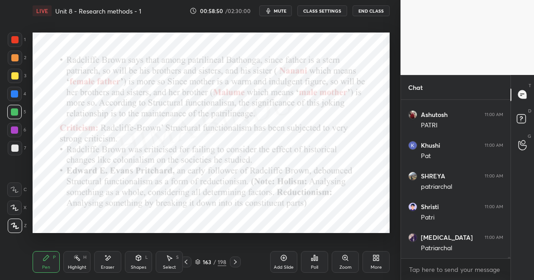
click at [76, 254] on div "Highlight H" at bounding box center [76, 262] width 27 height 22
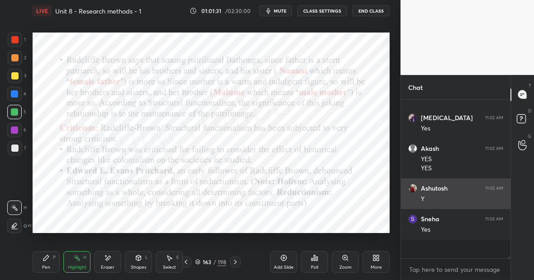
scroll to position [19134, 0]
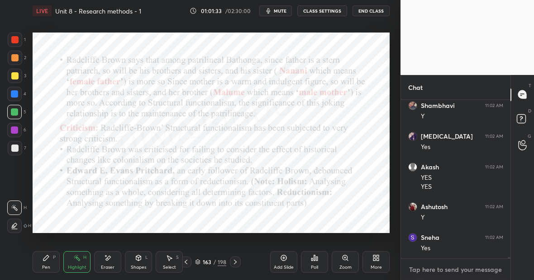
click at [418, 269] on textarea at bounding box center [455, 270] width 95 height 14
type textarea "x"
paste textarea "[URL][DOMAIN_NAME]"
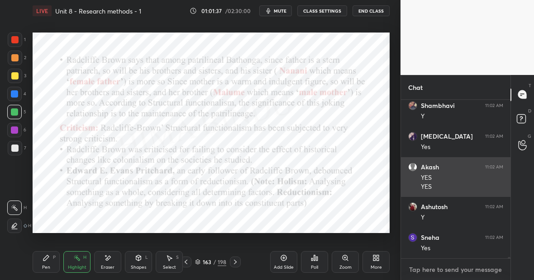
type textarea "[URL][DOMAIN_NAME]"
type textarea "x"
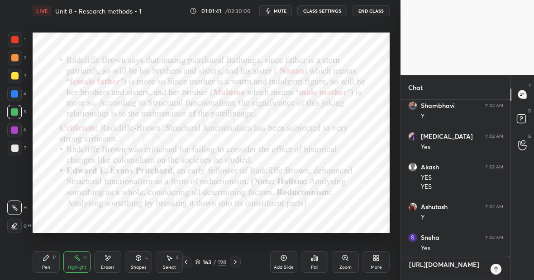
type textarea "[URL][DOMAIN_NAME]"
click at [497, 268] on icon at bounding box center [495, 269] width 4 height 5
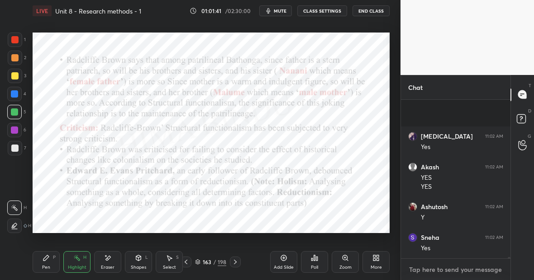
scroll to position [19193, 0]
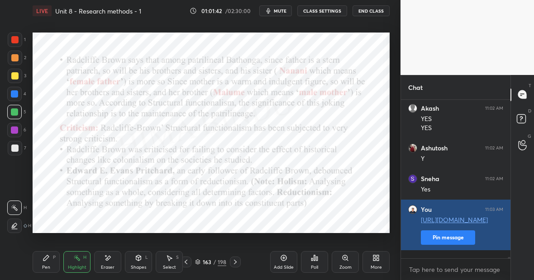
click at [445, 221] on link "[URL][DOMAIN_NAME]" at bounding box center [454, 220] width 67 height 9
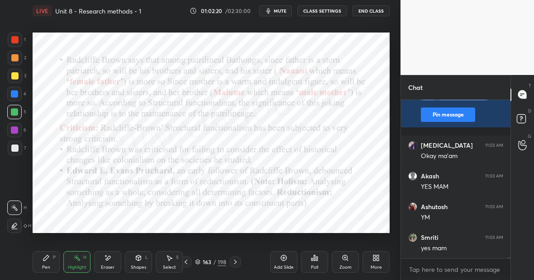
scroll to position [19347, 0]
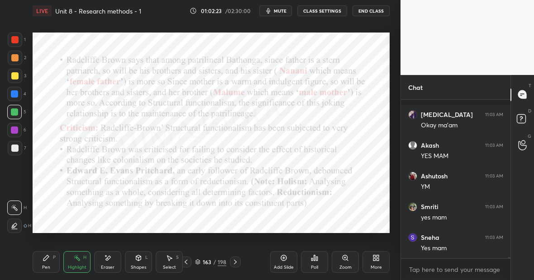
click at [48, 258] on icon at bounding box center [46, 258] width 7 height 7
click at [79, 260] on div "Highlight H" at bounding box center [76, 262] width 27 height 22
click at [47, 262] on div "Pen P" at bounding box center [46, 262] width 27 height 22
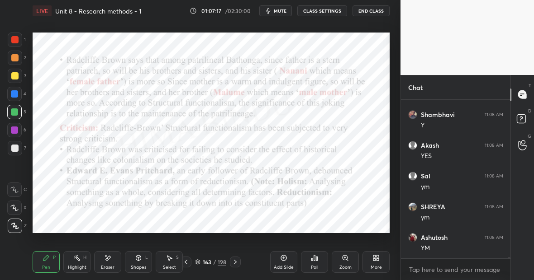
scroll to position [20239, 0]
click at [17, 114] on div at bounding box center [14, 112] width 7 height 7
click at [283, 259] on icon at bounding box center [283, 258] width 7 height 7
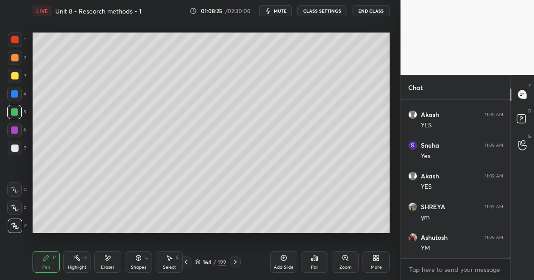
click at [16, 77] on div at bounding box center [14, 75] width 7 height 7
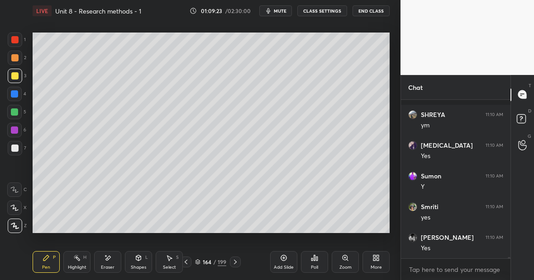
scroll to position [21131, 0]
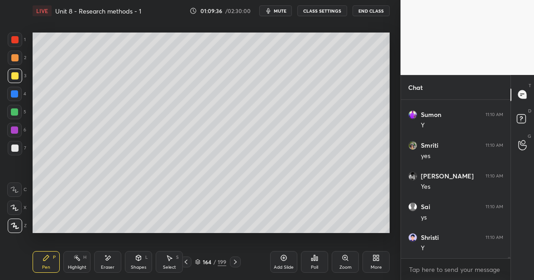
click at [83, 267] on div "Highlight" at bounding box center [77, 268] width 19 height 5
click at [47, 266] on div "Pen P" at bounding box center [46, 262] width 27 height 22
click at [19, 38] on div at bounding box center [15, 40] width 14 height 14
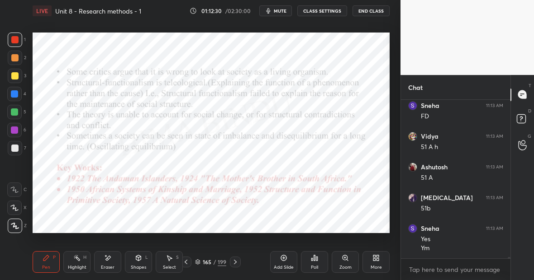
scroll to position [21878, 0]
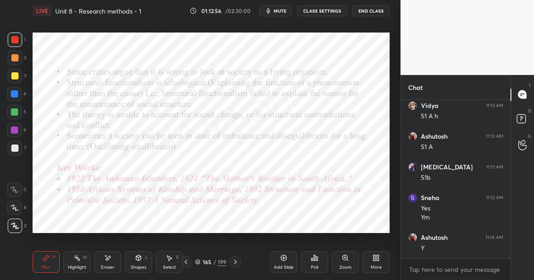
click at [77, 259] on icon at bounding box center [76, 258] width 7 height 7
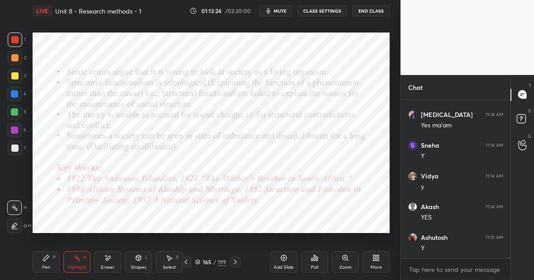
scroll to position [22093, 0]
click at [52, 260] on div "Pen P" at bounding box center [46, 262] width 27 height 22
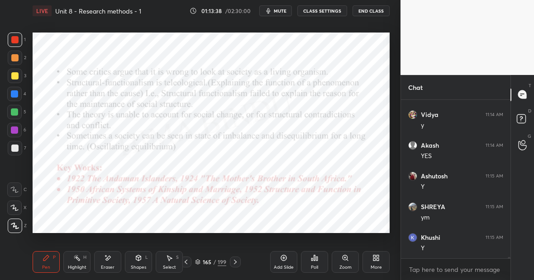
click at [80, 263] on div "Highlight H" at bounding box center [76, 262] width 27 height 22
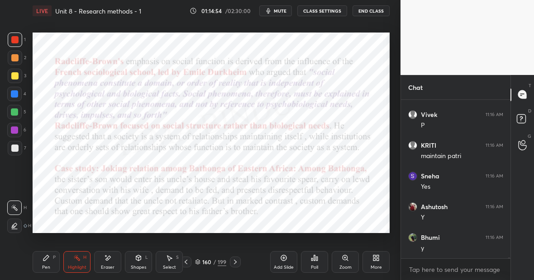
scroll to position [22647, 0]
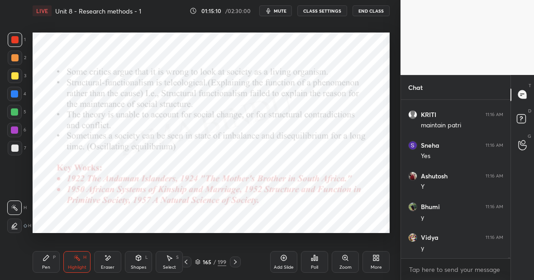
click at [55, 264] on div "Pen P" at bounding box center [46, 262] width 27 height 22
click at [83, 266] on div "Highlight" at bounding box center [77, 268] width 19 height 5
click at [48, 256] on div "Pen P" at bounding box center [46, 262] width 27 height 22
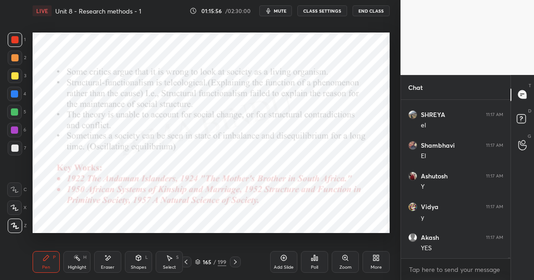
click at [83, 261] on div "Highlight H" at bounding box center [76, 262] width 27 height 22
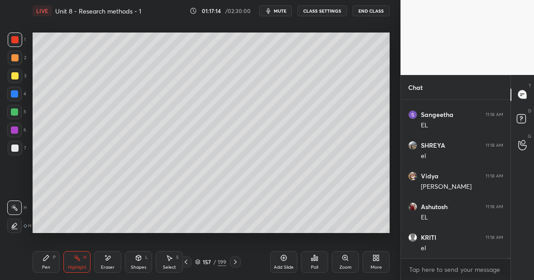
scroll to position [24017, 0]
click at [77, 263] on div "Highlight H" at bounding box center [76, 262] width 27 height 22
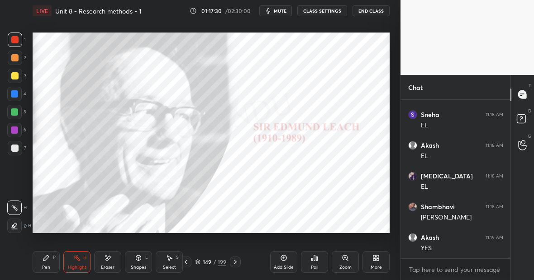
scroll to position [24171, 0]
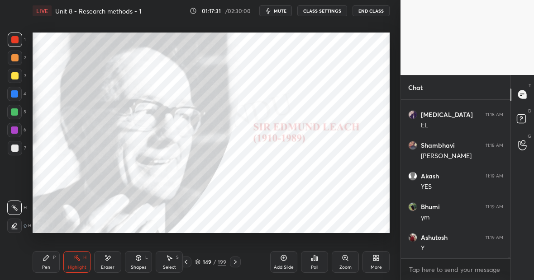
click at [186, 263] on icon at bounding box center [186, 262] width 3 height 5
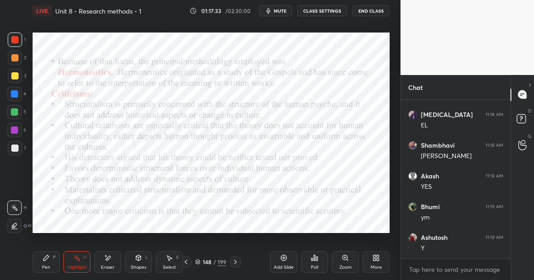
click at [283, 257] on icon at bounding box center [283, 258] width 3 height 3
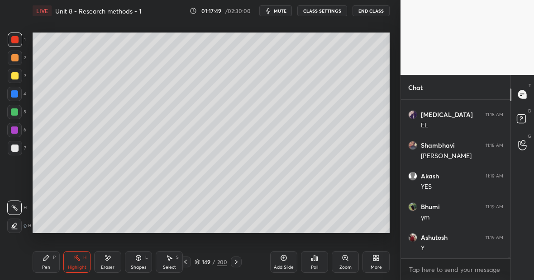
click at [18, 76] on div at bounding box center [15, 76] width 14 height 14
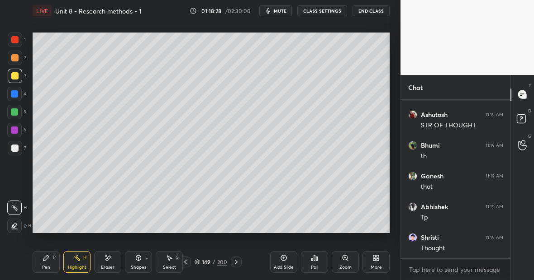
scroll to position [24510, 0]
click at [19, 78] on div at bounding box center [15, 76] width 14 height 14
click at [17, 40] on div at bounding box center [14, 39] width 7 height 7
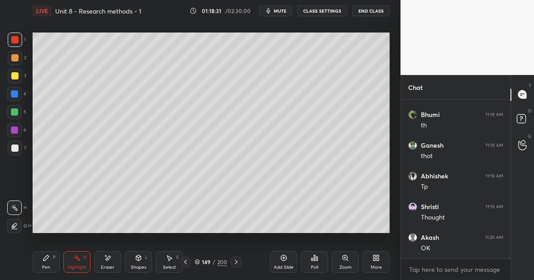
click at [50, 255] on div "Pen P" at bounding box center [46, 262] width 27 height 22
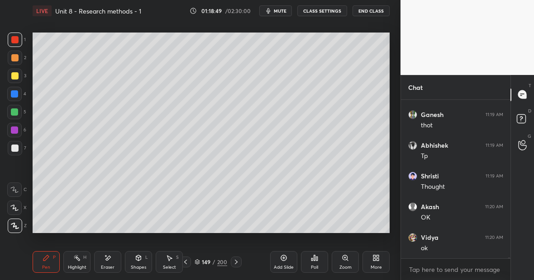
click at [16, 77] on div at bounding box center [14, 75] width 7 height 7
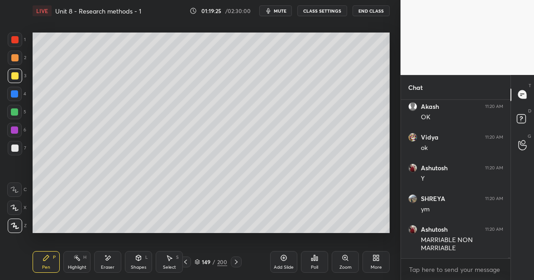
click at [16, 40] on div at bounding box center [14, 39] width 7 height 7
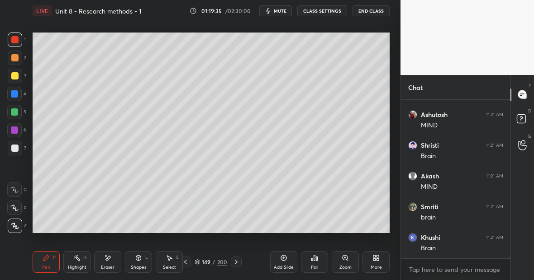
scroll to position [24887, 0]
click at [15, 45] on div at bounding box center [15, 40] width 14 height 14
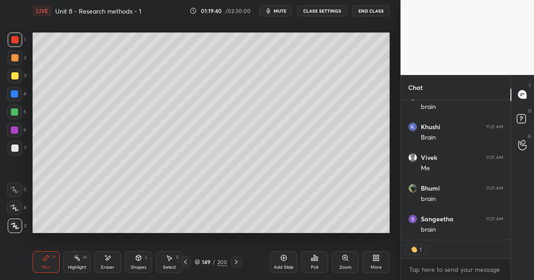
scroll to position [24998, 0]
click at [108, 262] on div "Eraser" at bounding box center [107, 262] width 27 height 22
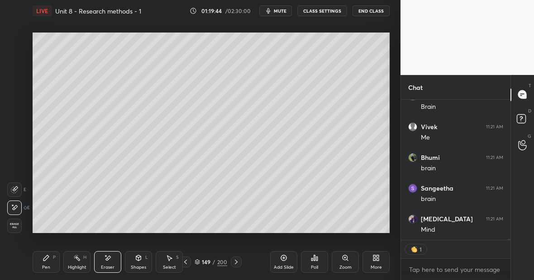
click at [56, 259] on div "Pen P" at bounding box center [46, 262] width 27 height 22
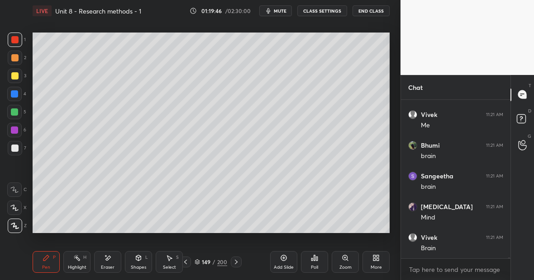
scroll to position [3, 3]
click at [17, 92] on div at bounding box center [14, 93] width 7 height 7
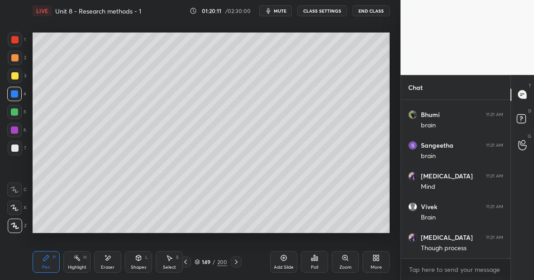
click at [19, 38] on div at bounding box center [15, 40] width 14 height 14
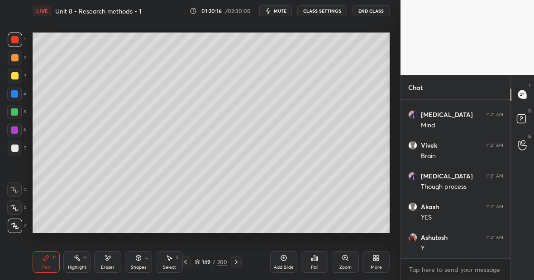
scroll to position [25133, 0]
click at [14, 113] on div at bounding box center [14, 112] width 7 height 7
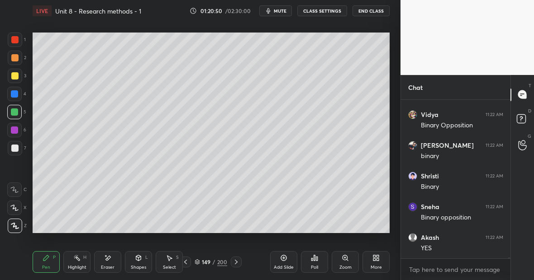
scroll to position [25379, 0]
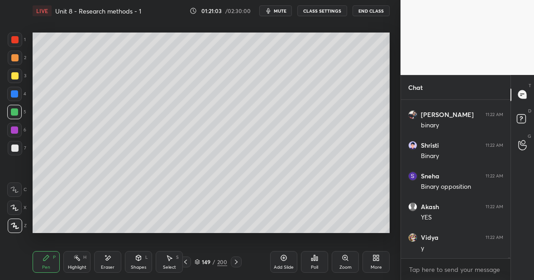
click at [285, 260] on icon at bounding box center [283, 258] width 7 height 7
click at [15, 76] on div at bounding box center [14, 75] width 7 height 7
click at [136, 260] on icon at bounding box center [138, 258] width 5 height 5
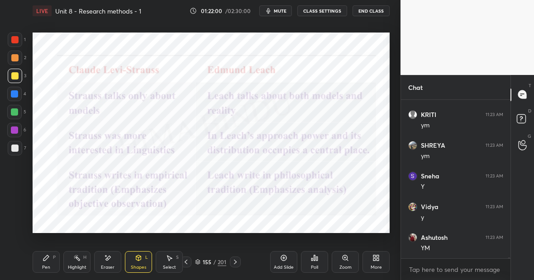
scroll to position [25625, 0]
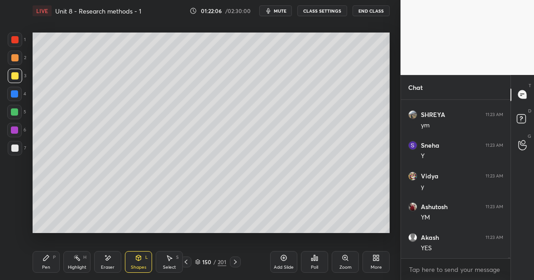
click at [17, 112] on div at bounding box center [14, 112] width 7 height 7
click at [15, 41] on div at bounding box center [14, 39] width 7 height 7
click at [50, 263] on div "Pen P" at bounding box center [46, 262] width 27 height 22
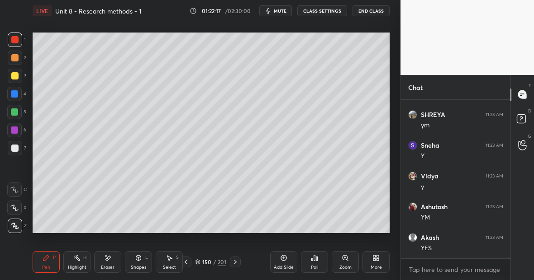
scroll to position [25656, 0]
click at [68, 267] on div "Highlight" at bounding box center [77, 268] width 19 height 5
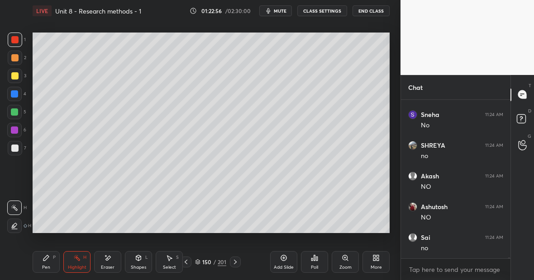
scroll to position [25933, 0]
click at [48, 266] on div "Pen P" at bounding box center [46, 262] width 27 height 22
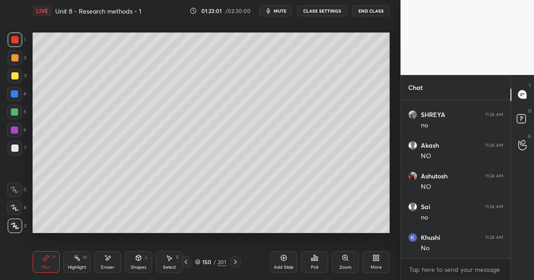
click at [19, 78] on div at bounding box center [15, 76] width 14 height 14
click at [17, 42] on div at bounding box center [14, 39] width 7 height 7
click at [104, 266] on div "Eraser" at bounding box center [108, 268] width 14 height 5
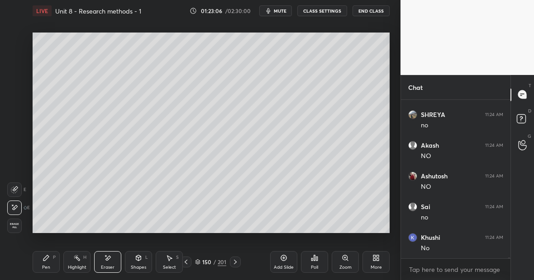
click at [44, 261] on div "Pen P" at bounding box center [46, 262] width 27 height 22
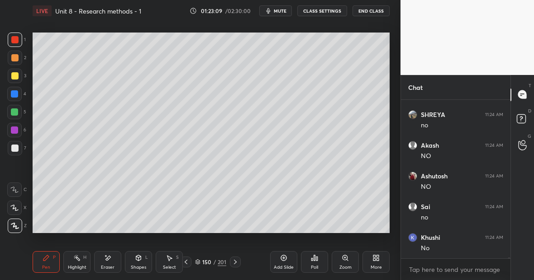
click at [76, 264] on div "Highlight H" at bounding box center [76, 262] width 27 height 22
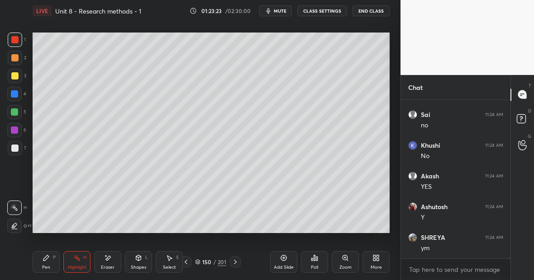
scroll to position [26056, 0]
click at [50, 262] on div "Pen P" at bounding box center [46, 262] width 27 height 22
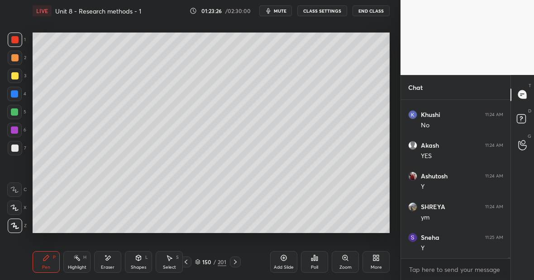
click at [16, 149] on div at bounding box center [14, 148] width 7 height 7
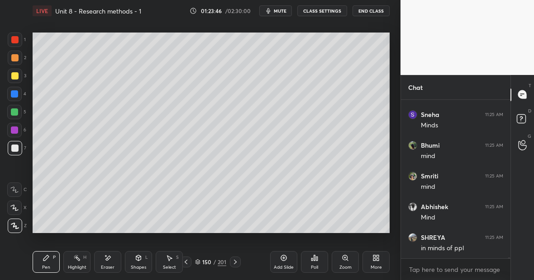
scroll to position [26332, 0]
click at [15, 38] on div at bounding box center [14, 39] width 7 height 7
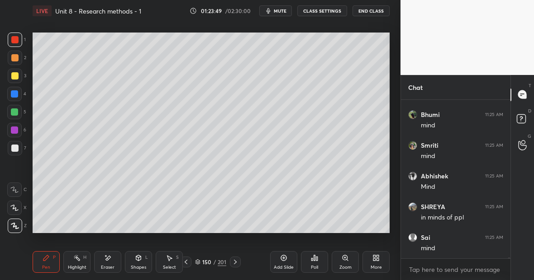
click at [18, 148] on div at bounding box center [15, 148] width 14 height 14
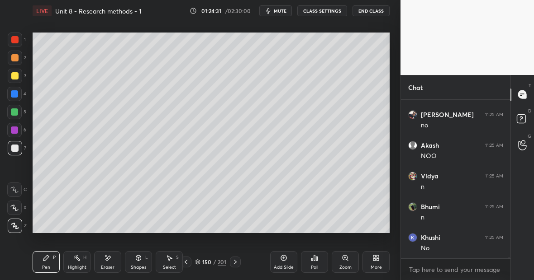
scroll to position [26701, 0]
click at [78, 263] on div "Highlight H" at bounding box center [76, 262] width 27 height 22
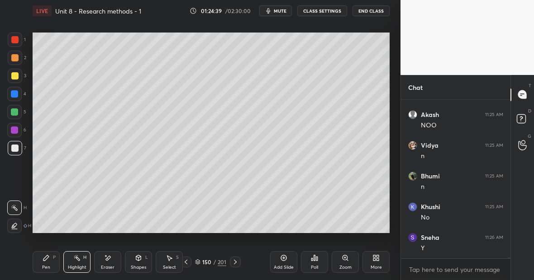
click at [19, 145] on div at bounding box center [15, 148] width 14 height 14
click at [49, 258] on div "Pen P" at bounding box center [46, 262] width 27 height 22
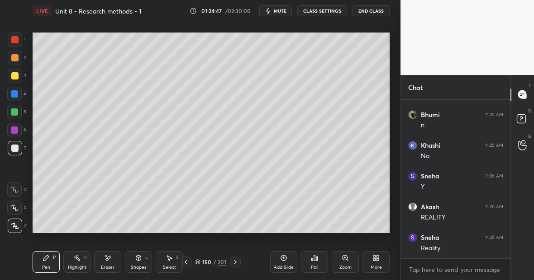
scroll to position [26794, 0]
click at [14, 41] on div at bounding box center [14, 39] width 7 height 7
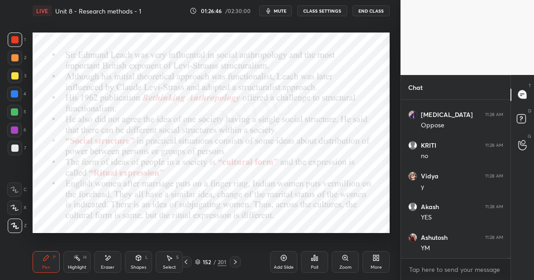
scroll to position [27378, 0]
click at [284, 258] on icon at bounding box center [283, 258] width 3 height 3
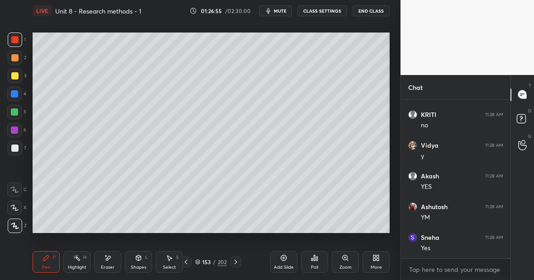
click at [16, 76] on div at bounding box center [14, 75] width 7 height 7
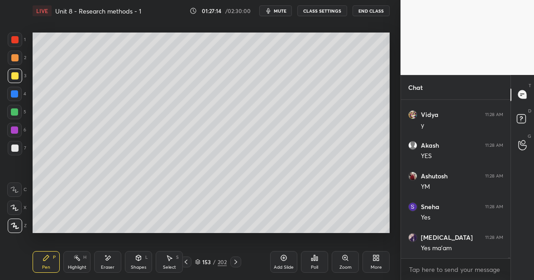
click at [16, 113] on div at bounding box center [14, 112] width 7 height 7
click at [79, 262] on div "Highlight H" at bounding box center [76, 262] width 27 height 22
click at [49, 262] on div "Pen P" at bounding box center [46, 262] width 27 height 22
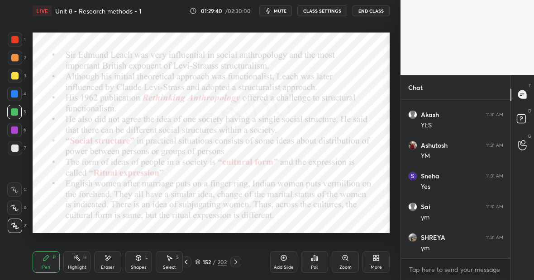
click at [80, 260] on div "Highlight H" at bounding box center [76, 262] width 27 height 22
click at [45, 264] on div "Pen P" at bounding box center [46, 262] width 27 height 22
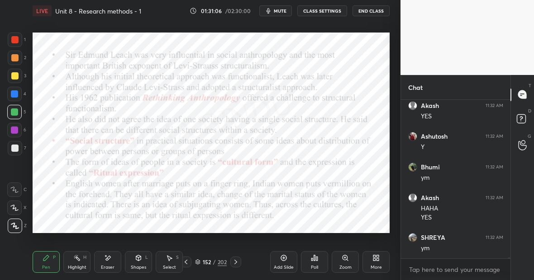
scroll to position [28125, 0]
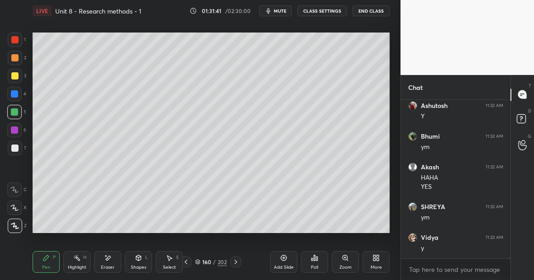
click at [16, 148] on div at bounding box center [14, 148] width 7 height 7
click at [283, 259] on icon at bounding box center [283, 258] width 3 height 3
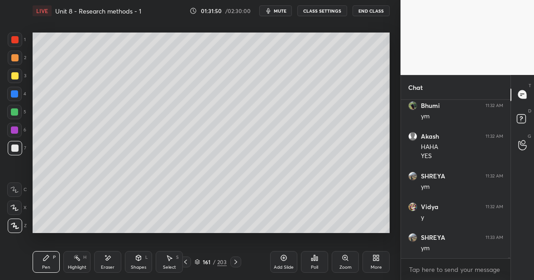
click at [18, 114] on div at bounding box center [14, 112] width 14 height 14
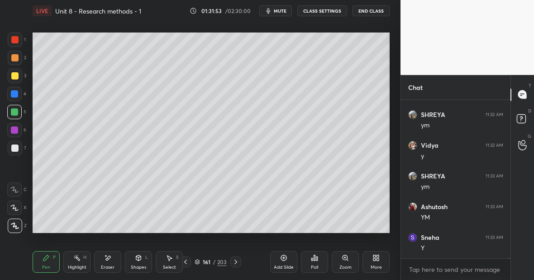
click at [109, 260] on icon at bounding box center [107, 259] width 7 height 8
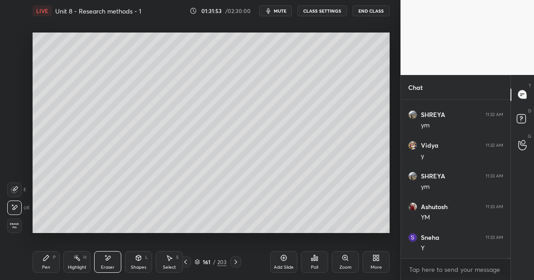
click at [142, 261] on div "Shapes L" at bounding box center [138, 262] width 27 height 22
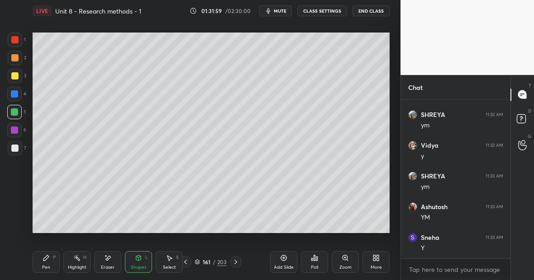
click at [47, 263] on div "Pen P" at bounding box center [46, 262] width 27 height 22
click at [18, 74] on div at bounding box center [15, 76] width 14 height 14
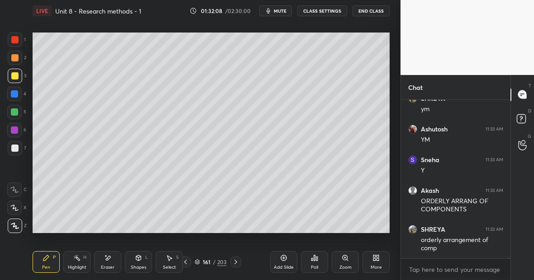
scroll to position [28334, 0]
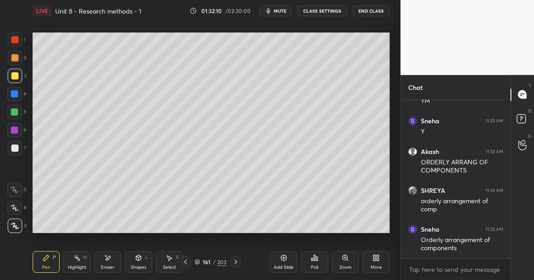
click at [111, 256] on icon at bounding box center [107, 259] width 7 height 8
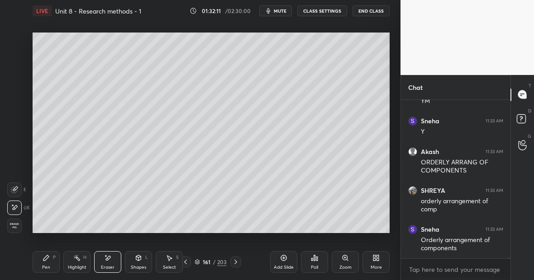
click at [48, 266] on div "Pen" at bounding box center [46, 268] width 8 height 5
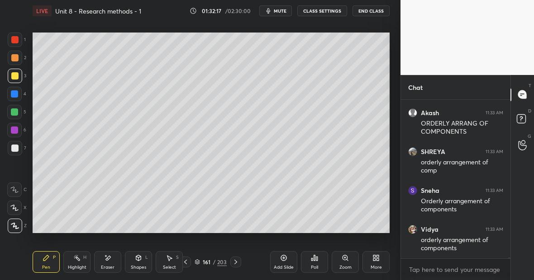
scroll to position [28412, 0]
click at [18, 38] on div at bounding box center [14, 39] width 7 height 7
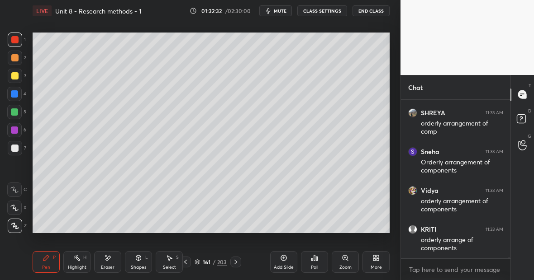
click at [111, 252] on div "Eraser" at bounding box center [107, 262] width 27 height 22
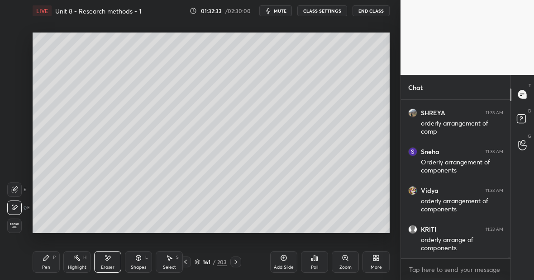
click at [46, 261] on div "Pen P" at bounding box center [46, 262] width 27 height 22
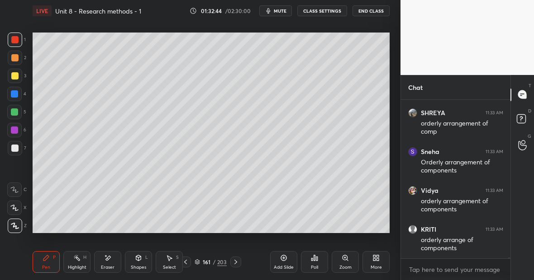
click at [16, 75] on div at bounding box center [14, 75] width 7 height 7
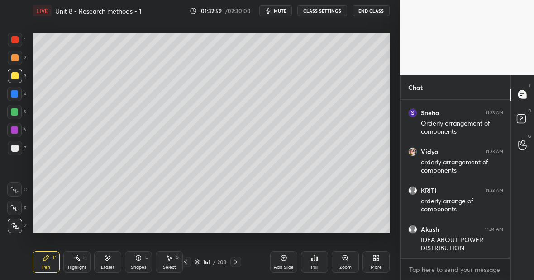
scroll to position [28490, 0]
click at [392, 79] on div "Setting up your live class Poll for secs No correct answer Start poll" at bounding box center [211, 133] width 364 height 223
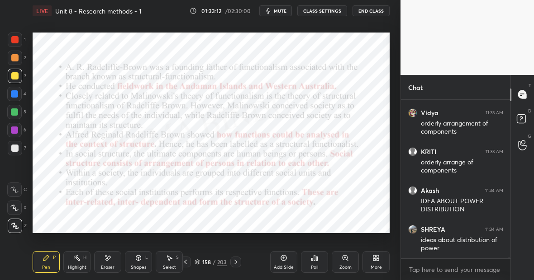
click at [13, 114] on div at bounding box center [14, 112] width 7 height 7
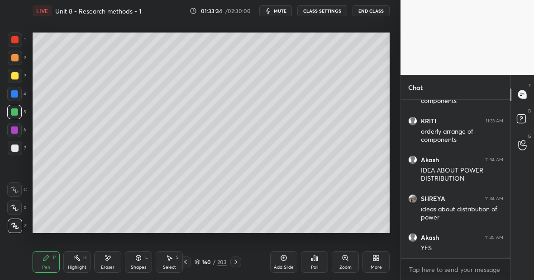
scroll to position [28551, 0]
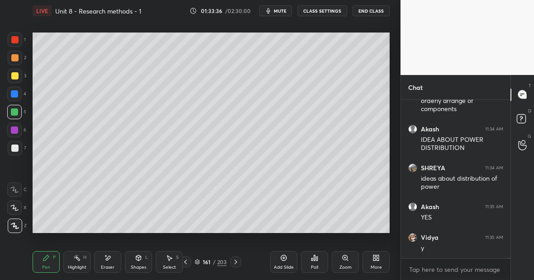
click at [15, 74] on div at bounding box center [14, 75] width 7 height 7
click at [16, 40] on div at bounding box center [14, 39] width 7 height 7
click at [18, 114] on div at bounding box center [14, 112] width 7 height 7
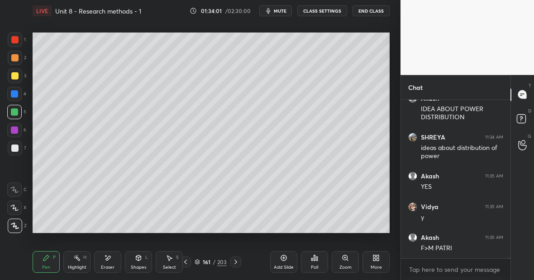
click at [111, 261] on icon at bounding box center [107, 259] width 7 height 8
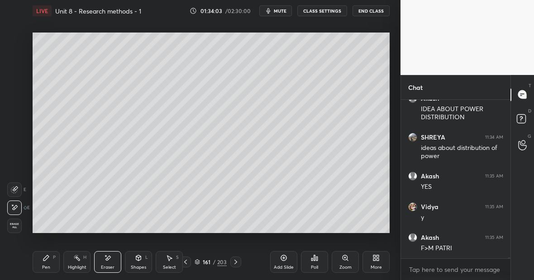
click at [50, 257] on div "Pen P" at bounding box center [46, 262] width 27 height 22
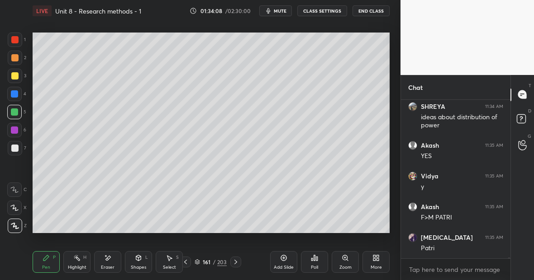
scroll to position [28644, 0]
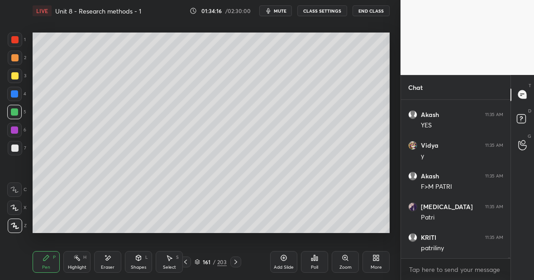
click at [19, 41] on div at bounding box center [15, 40] width 14 height 14
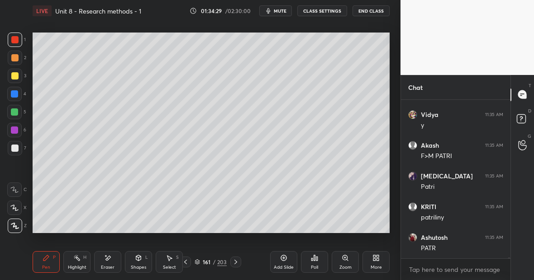
scroll to position [28705, 0]
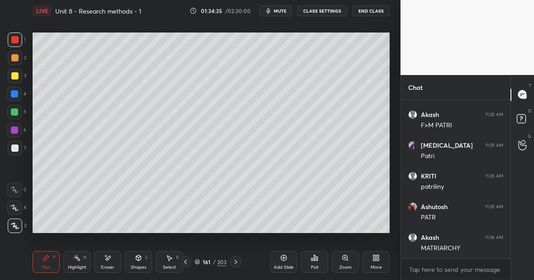
click at [17, 150] on div at bounding box center [14, 148] width 7 height 7
click at [114, 261] on div "Eraser" at bounding box center [107, 262] width 27 height 22
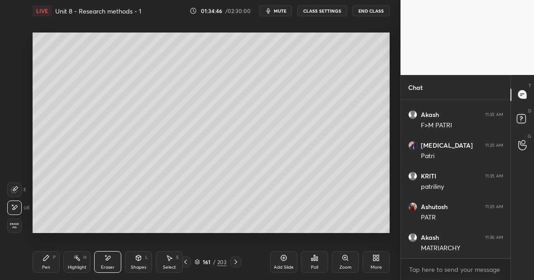
click at [48, 266] on div "Pen" at bounding box center [46, 268] width 8 height 5
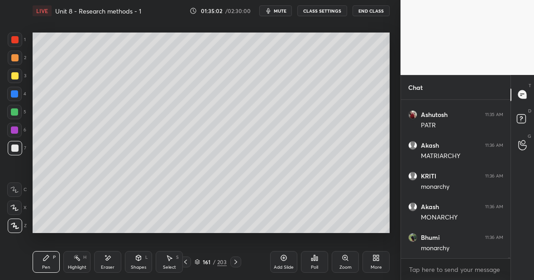
scroll to position [28828, 0]
click at [20, 115] on div at bounding box center [14, 112] width 14 height 14
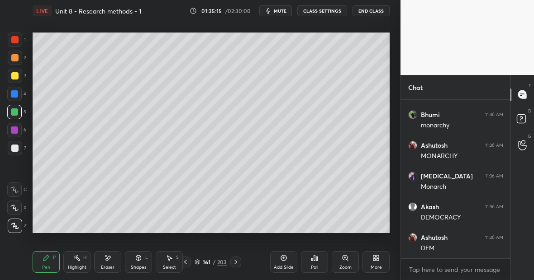
scroll to position [28951, 0]
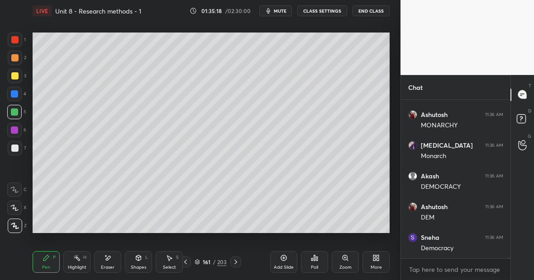
click at [109, 266] on div "Eraser" at bounding box center [108, 268] width 14 height 5
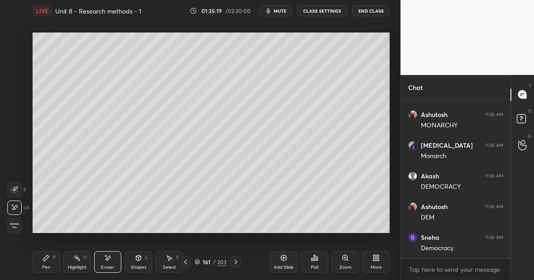
click at [47, 267] on div "Pen" at bounding box center [46, 268] width 8 height 5
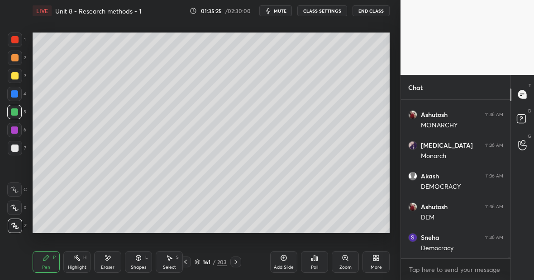
click at [390, 206] on div "Setting up your live class Poll for secs No correct answer Start poll" at bounding box center [211, 133] width 364 height 223
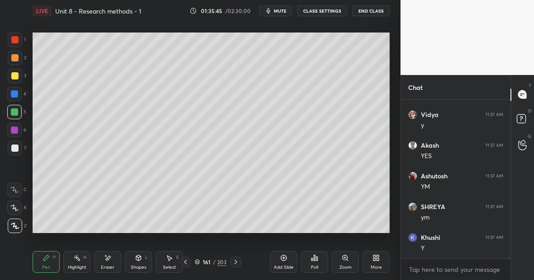
click at [75, 260] on div "Highlight H" at bounding box center [76, 262] width 27 height 22
click at [50, 260] on div "Pen P" at bounding box center [46, 262] width 27 height 22
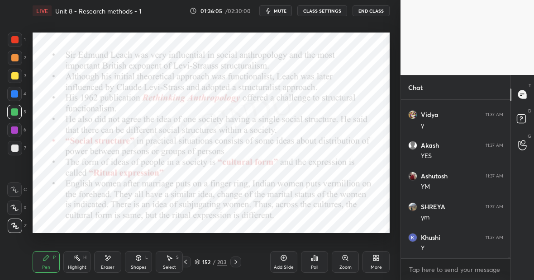
click at [16, 131] on div at bounding box center [14, 130] width 7 height 7
click at [15, 96] on div at bounding box center [14, 93] width 7 height 7
click at [286, 258] on icon at bounding box center [284, 259] width 6 height 6
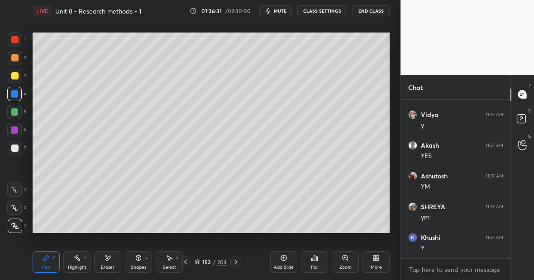
click at [18, 74] on div at bounding box center [15, 76] width 14 height 14
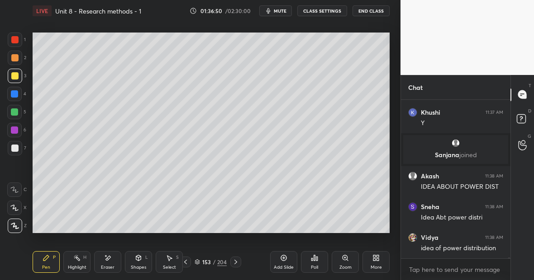
scroll to position [24101, 0]
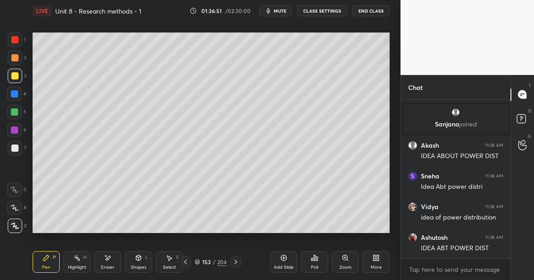
click at [14, 111] on div at bounding box center [14, 112] width 7 height 7
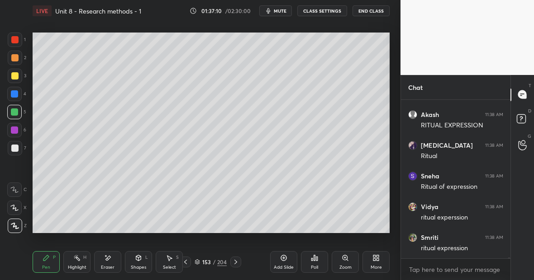
scroll to position [24316, 0]
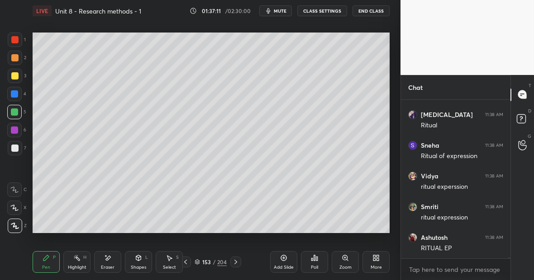
click at [17, 41] on div at bounding box center [14, 39] width 7 height 7
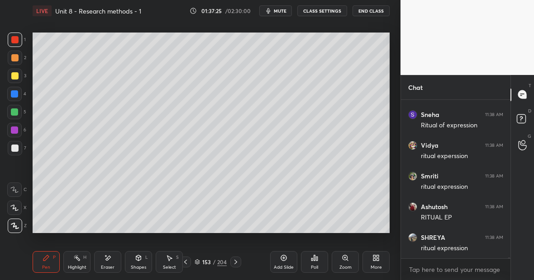
click at [79, 263] on div "Highlight H" at bounding box center [76, 262] width 27 height 22
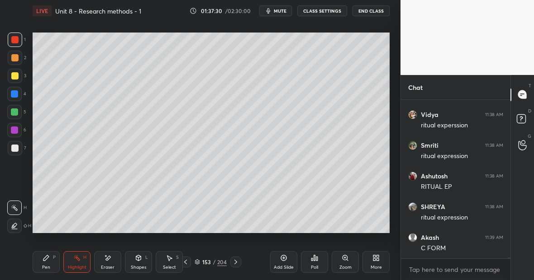
scroll to position [24408, 0]
click at [48, 263] on div "Pen P" at bounding box center [46, 262] width 27 height 22
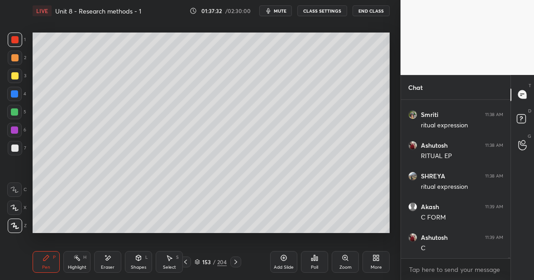
click at [20, 114] on div at bounding box center [14, 112] width 14 height 14
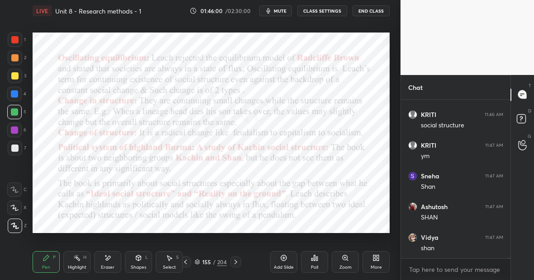
scroll to position [26768, 0]
click at [394, 169] on div "1 2 3 4 5 6 7 C X Z E E Erase all H H LIVE Unit 8 - Research methods - 1 01:46:…" at bounding box center [200, 140] width 400 height 280
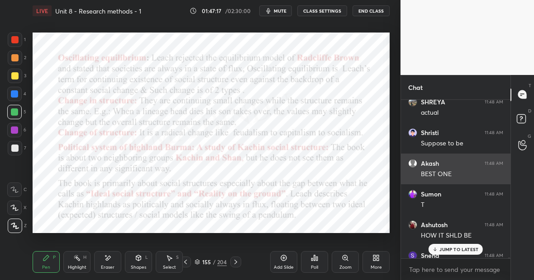
scroll to position [27137, 0]
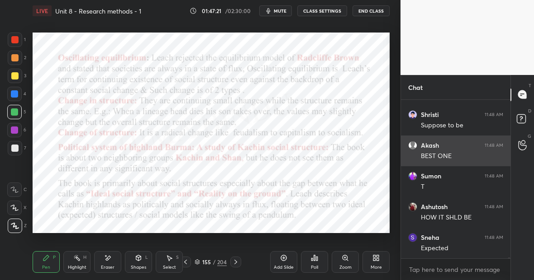
click at [0, 0] on html "1 2 3 4 5 6 7 C X Z E E Erase all H H LIVE Unit 8 - Research methods - 1 01:47:…" at bounding box center [267, 0] width 534 height 0
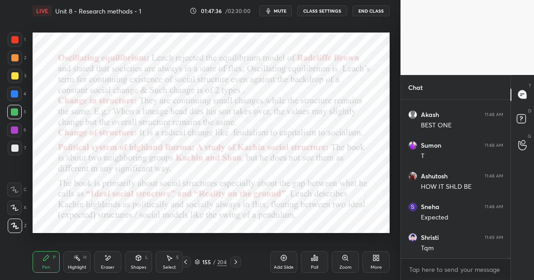
click at [285, 270] on div "Add Slide" at bounding box center [284, 268] width 20 height 5
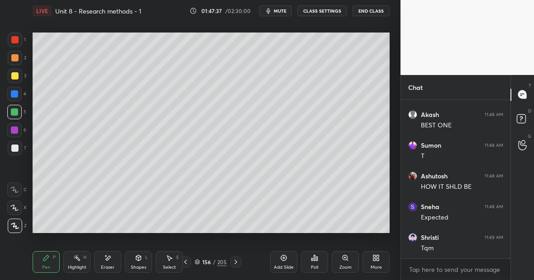
click at [14, 77] on div at bounding box center [14, 75] width 7 height 7
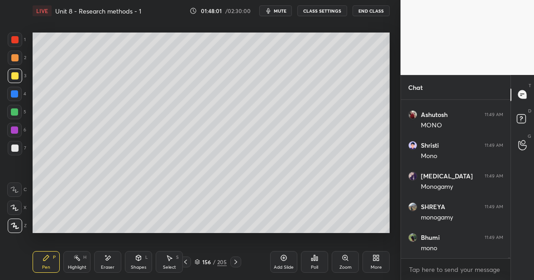
scroll to position [27475, 0]
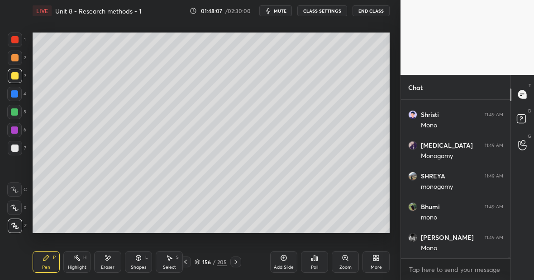
click at [18, 114] on div at bounding box center [14, 112] width 14 height 14
click at [19, 40] on div at bounding box center [15, 40] width 14 height 14
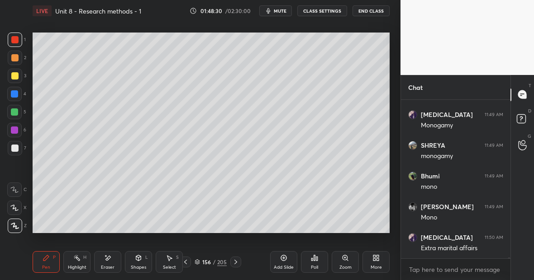
scroll to position [27536, 0]
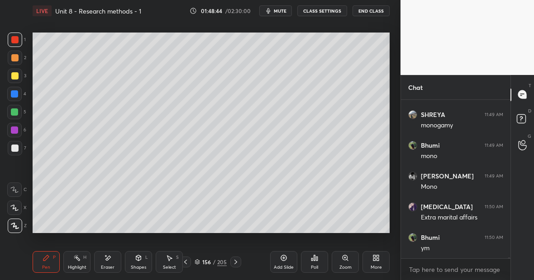
click at [20, 81] on div at bounding box center [15, 76] width 14 height 14
click at [22, 97] on div "4" at bounding box center [16, 94] width 19 height 14
click at [51, 260] on div "Pen P" at bounding box center [46, 262] width 27 height 22
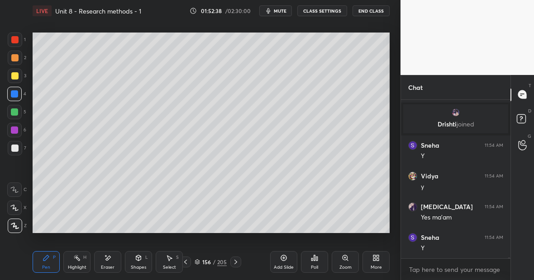
scroll to position [27510, 0]
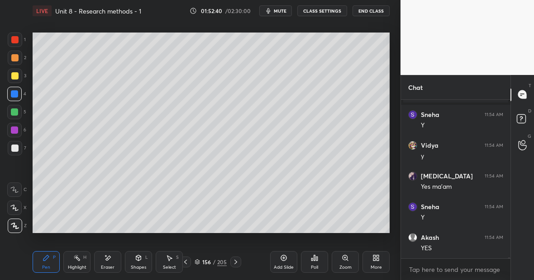
click at [77, 262] on div "Highlight H" at bounding box center [76, 262] width 27 height 22
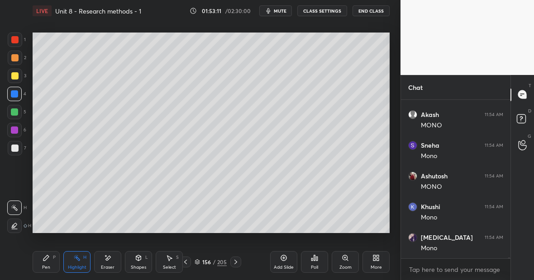
scroll to position [27726, 0]
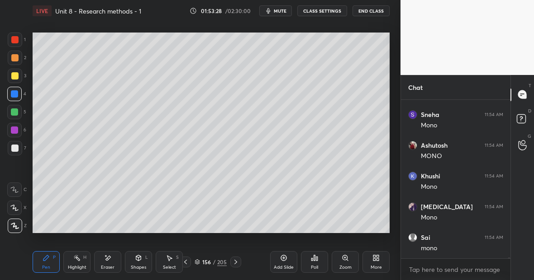
click at [16, 80] on div at bounding box center [15, 76] width 14 height 14
click at [14, 38] on div at bounding box center [14, 39] width 7 height 7
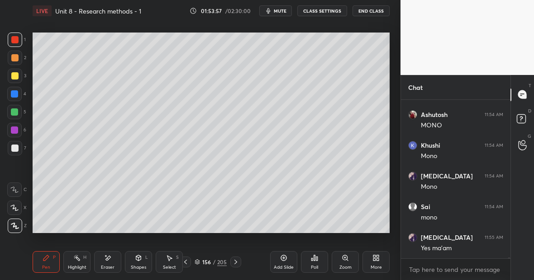
scroll to position [27787, 0]
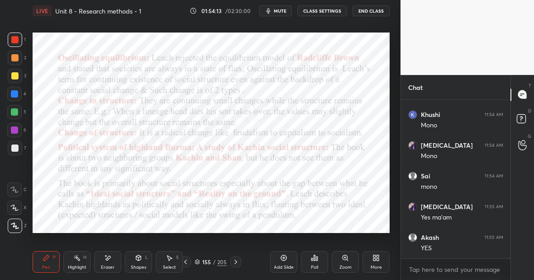
click at [18, 114] on div at bounding box center [14, 112] width 14 height 14
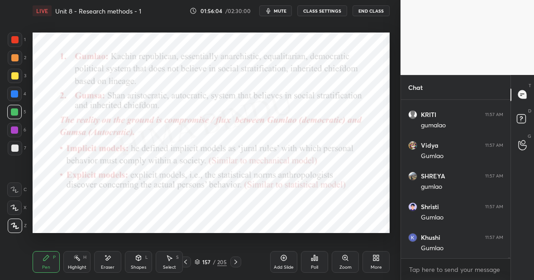
scroll to position [28381, 0]
click at [50, 258] on div "Pen P" at bounding box center [46, 262] width 27 height 22
click at [50, 261] on div "Pen P" at bounding box center [46, 262] width 27 height 22
click at [286, 261] on icon at bounding box center [283, 258] width 7 height 7
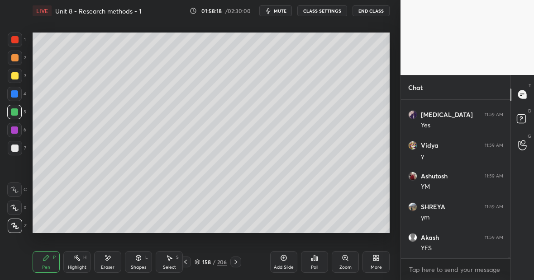
click at [14, 76] on div at bounding box center [14, 75] width 7 height 7
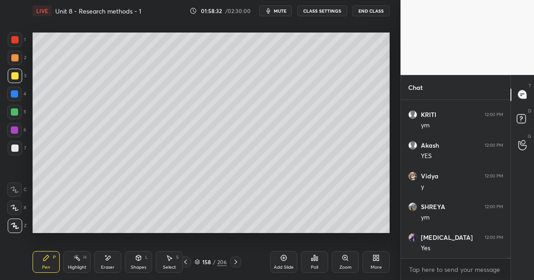
scroll to position [29949, 0]
click at [109, 256] on icon at bounding box center [108, 258] width 5 height 5
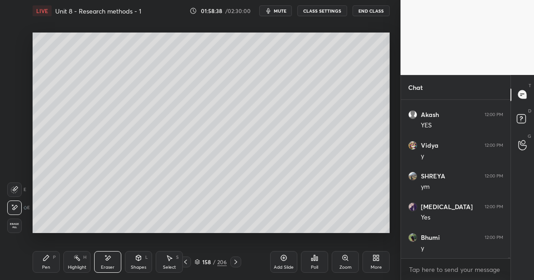
click at [48, 262] on div "Pen P" at bounding box center [46, 262] width 27 height 22
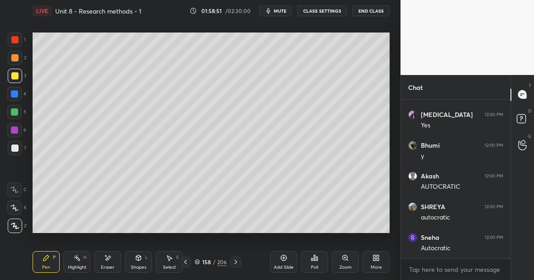
scroll to position [30072, 0]
click at [14, 41] on div at bounding box center [14, 39] width 7 height 7
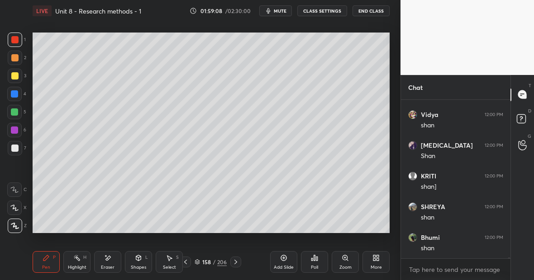
scroll to position [30318, 0]
click at [16, 112] on div at bounding box center [14, 112] width 7 height 7
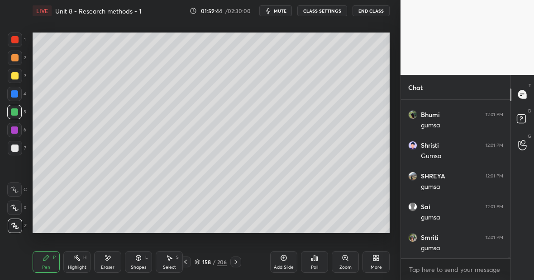
scroll to position [30964, 0]
click at [78, 264] on div "Highlight H" at bounding box center [76, 262] width 27 height 22
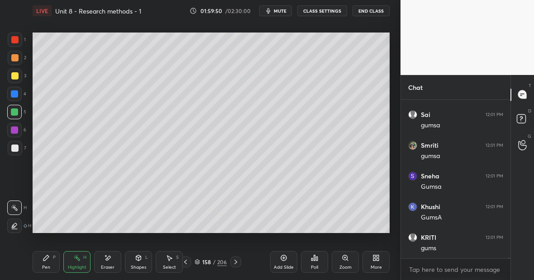
click at [50, 258] on div "Pen P" at bounding box center [46, 262] width 27 height 22
click at [15, 148] on div at bounding box center [14, 148] width 7 height 7
click at [85, 259] on div "Highlight H" at bounding box center [76, 262] width 27 height 22
click at [46, 262] on div "Pen P" at bounding box center [46, 262] width 27 height 22
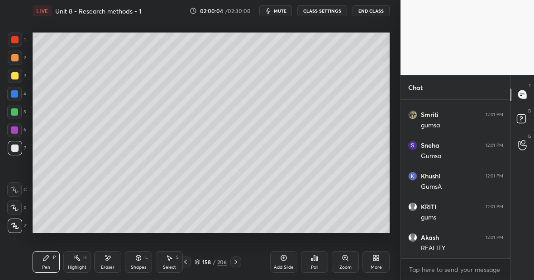
scroll to position [31087, 0]
click at [13, 114] on div at bounding box center [14, 112] width 7 height 7
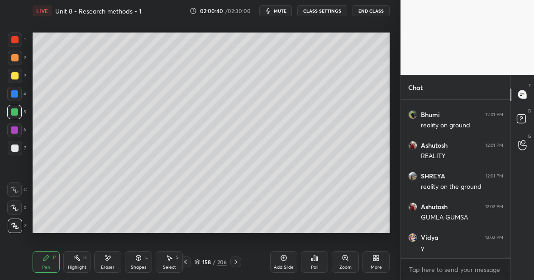
scroll to position [31333, 0]
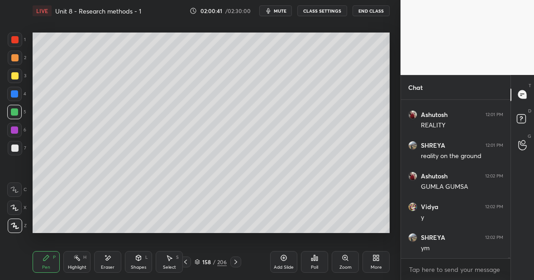
click at [114, 264] on div "Eraser" at bounding box center [107, 262] width 27 height 22
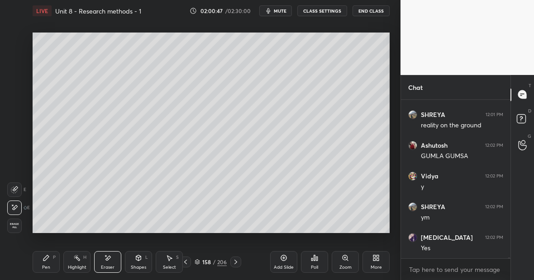
click at [50, 262] on div "Pen P" at bounding box center [46, 262] width 27 height 22
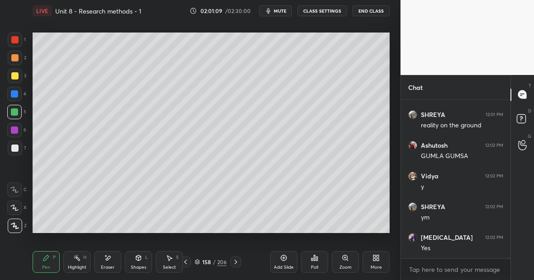
click at [16, 149] on div at bounding box center [14, 148] width 7 height 7
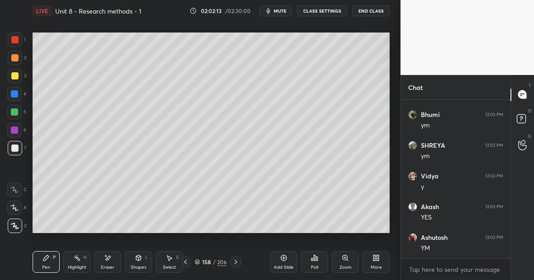
scroll to position [31579, 0]
click at [76, 261] on div "Highlight H" at bounding box center [76, 262] width 27 height 22
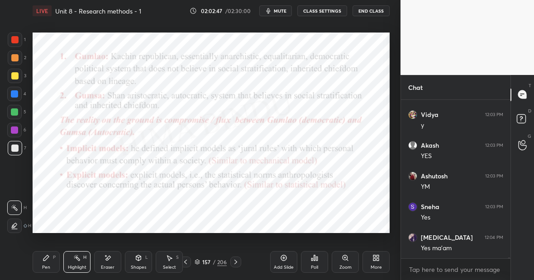
scroll to position [31641, 0]
click at [46, 261] on div "Pen P" at bounding box center [46, 262] width 27 height 22
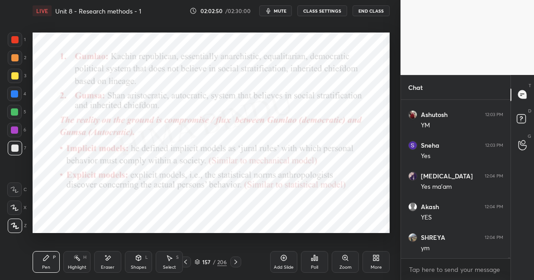
click at [14, 114] on div at bounding box center [14, 112] width 7 height 7
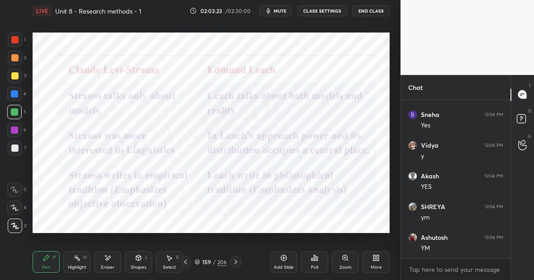
scroll to position [31856, 0]
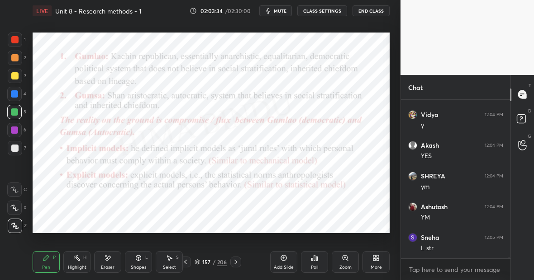
click at [221, 262] on div "206" at bounding box center [221, 262] width 9 height 8
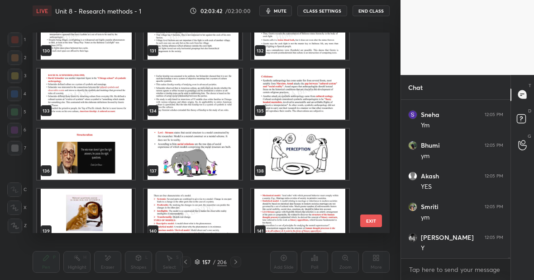
scroll to position [2628, 0]
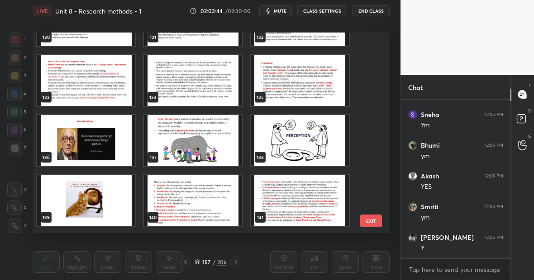
click at [182, 138] on img "grid" at bounding box center [193, 140] width 98 height 51
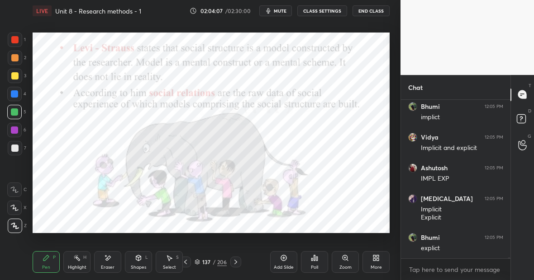
scroll to position [31062, 0]
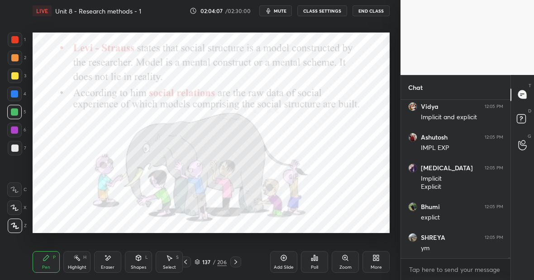
click at [16, 95] on div at bounding box center [14, 93] width 7 height 7
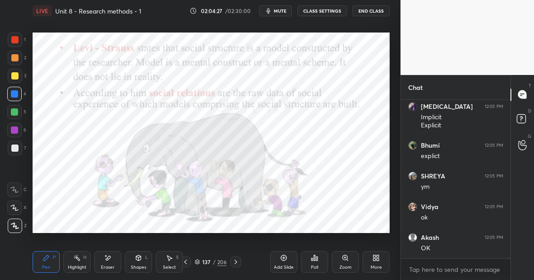
scroll to position [31154, 0]
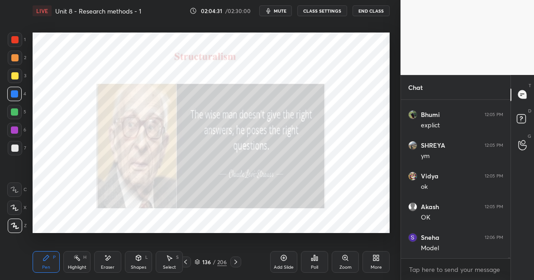
click at [285, 259] on icon at bounding box center [283, 258] width 7 height 7
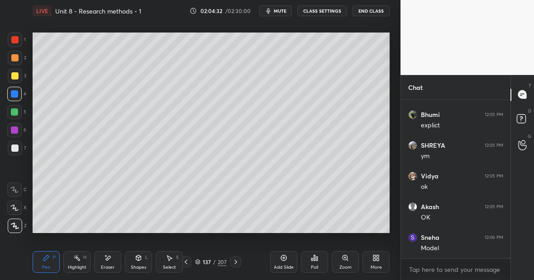
click at [18, 76] on div at bounding box center [15, 76] width 14 height 14
click at [17, 112] on div at bounding box center [14, 112] width 7 height 7
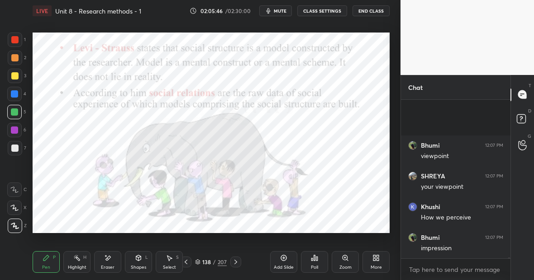
scroll to position [31802, 0]
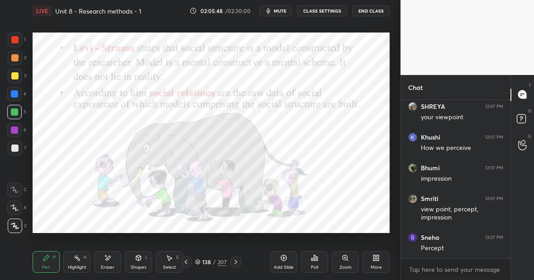
click at [16, 93] on div at bounding box center [14, 93] width 7 height 7
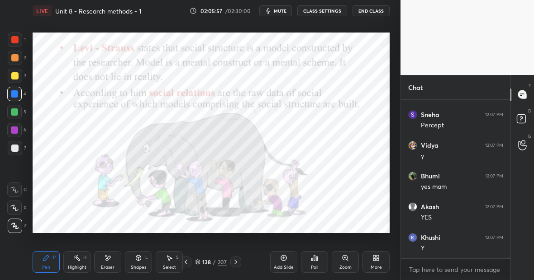
scroll to position [31956, 0]
click at [54, 261] on div "Pen P" at bounding box center [46, 262] width 27 height 22
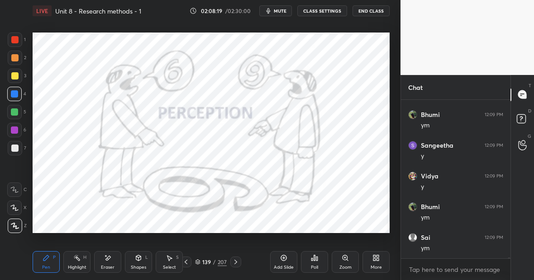
click at [110, 254] on div "Eraser" at bounding box center [107, 262] width 27 height 22
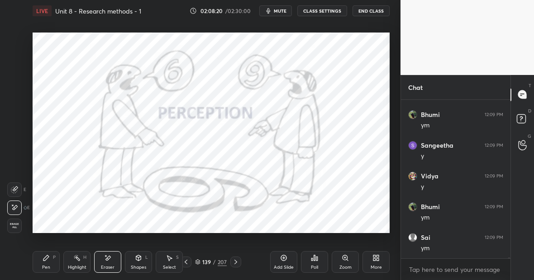
click at [42, 266] on div "Pen P" at bounding box center [46, 262] width 27 height 22
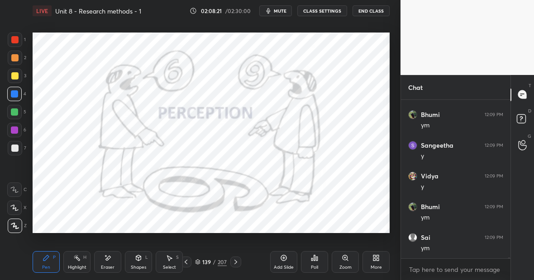
click at [114, 261] on div "Eraser" at bounding box center [107, 262] width 27 height 22
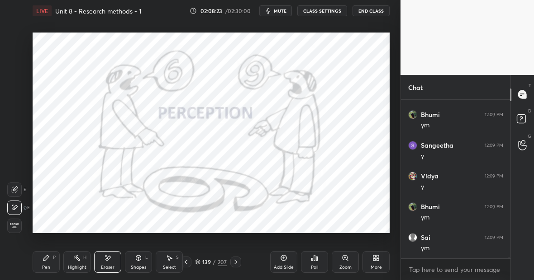
click at [53, 263] on div "Pen P" at bounding box center [46, 262] width 27 height 22
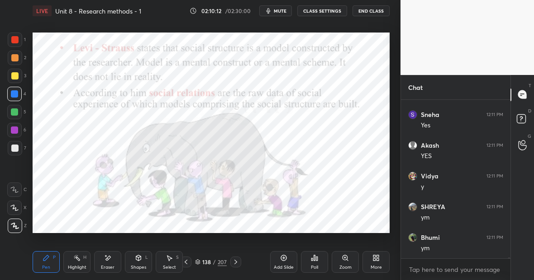
scroll to position [32583, 0]
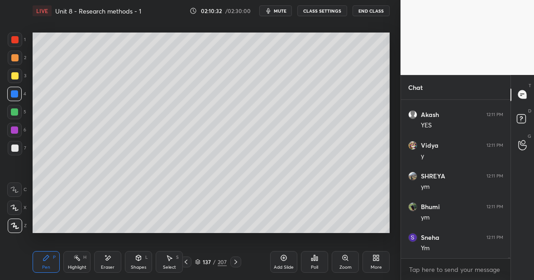
click at [88, 261] on div "Highlight H" at bounding box center [76, 262] width 27 height 22
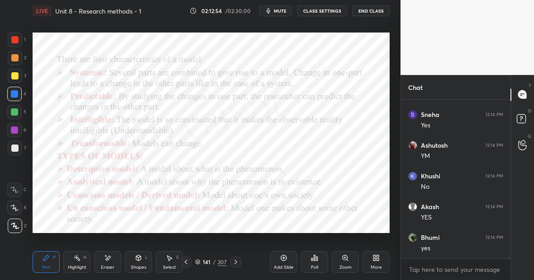
scroll to position [33322, 0]
click at [111, 260] on div "Eraser" at bounding box center [107, 262] width 27 height 22
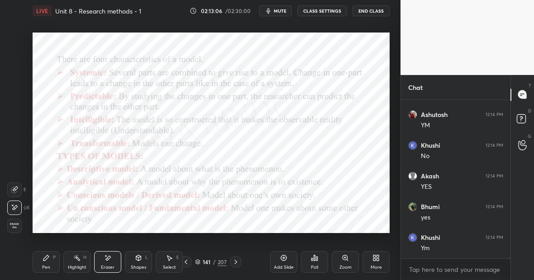
click at [60, 262] on div "Pen P Highlight H Eraser Shapes L Select S" at bounding box center [92, 262] width 119 height 22
click at [52, 263] on div "Pen P" at bounding box center [46, 262] width 27 height 22
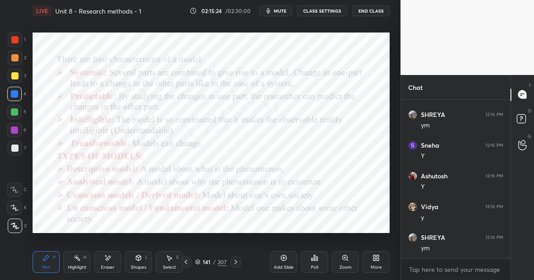
scroll to position [33937, 0]
click at [284, 257] on icon at bounding box center [283, 258] width 7 height 7
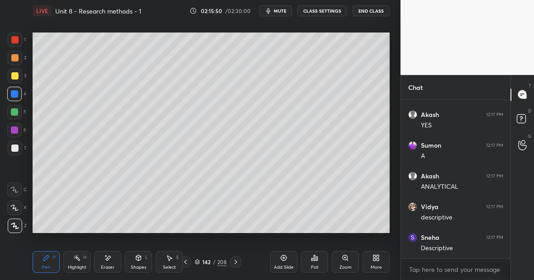
scroll to position [34091, 0]
click at [18, 77] on div at bounding box center [14, 75] width 7 height 7
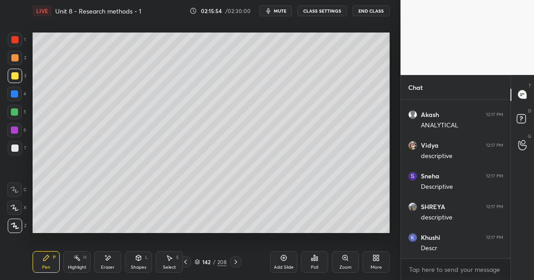
scroll to position [34152, 0]
click at [16, 38] on div at bounding box center [14, 39] width 7 height 7
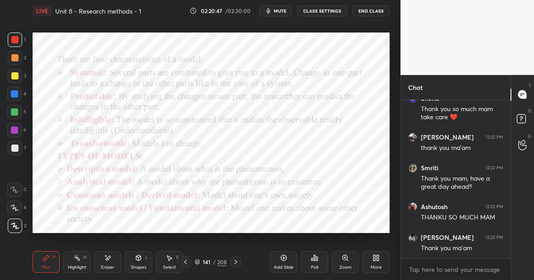
scroll to position [36781, 0]
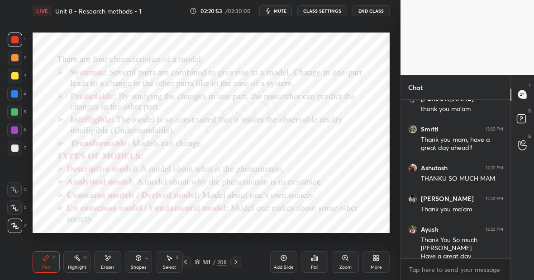
click at [365, 10] on button "End Class" at bounding box center [370, 10] width 37 height 11
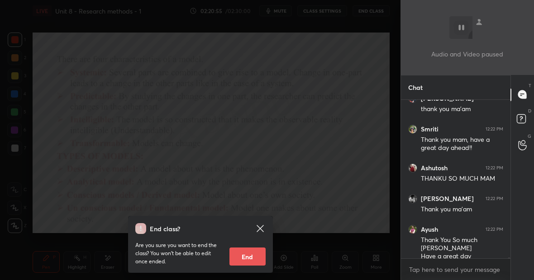
click at [253, 256] on button "End" at bounding box center [247, 257] width 36 height 18
type textarea "x"
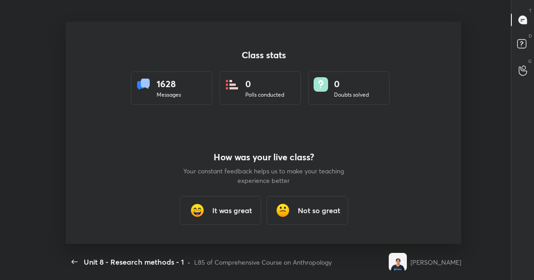
scroll to position [0, 0]
